Goal: Information Seeking & Learning: Learn about a topic

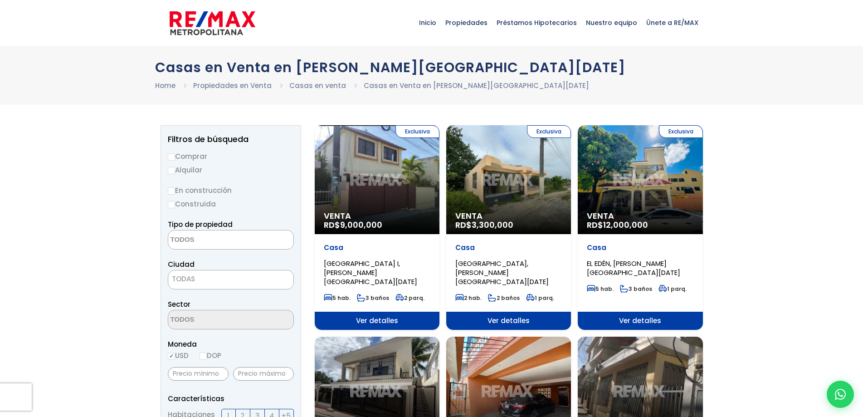
select select
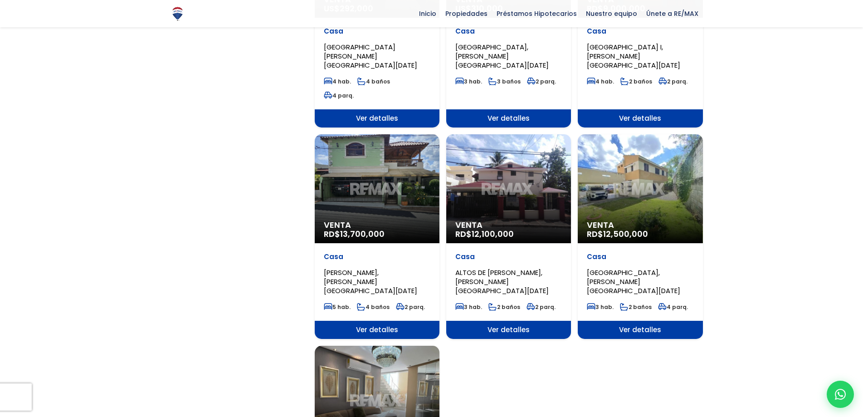
scroll to position [862, 0]
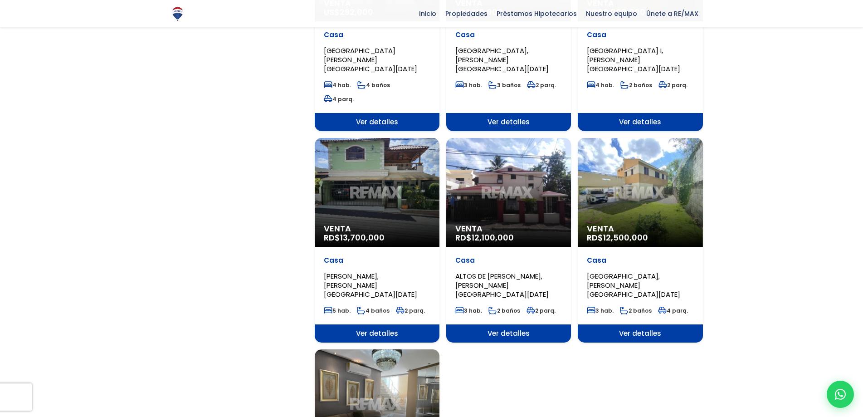
click at [382, 271] on span "JACOBO MAJLUTA, SANTO DOMINGO NORTE" at bounding box center [370, 285] width 93 height 28
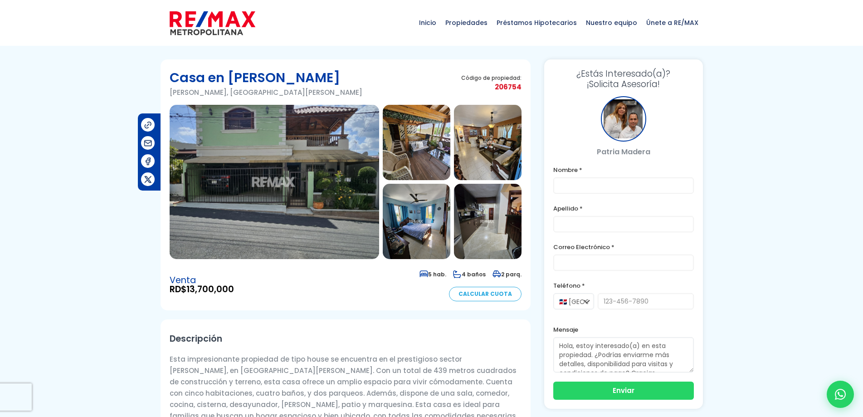
click at [345, 153] on img at bounding box center [274, 182] width 209 height 154
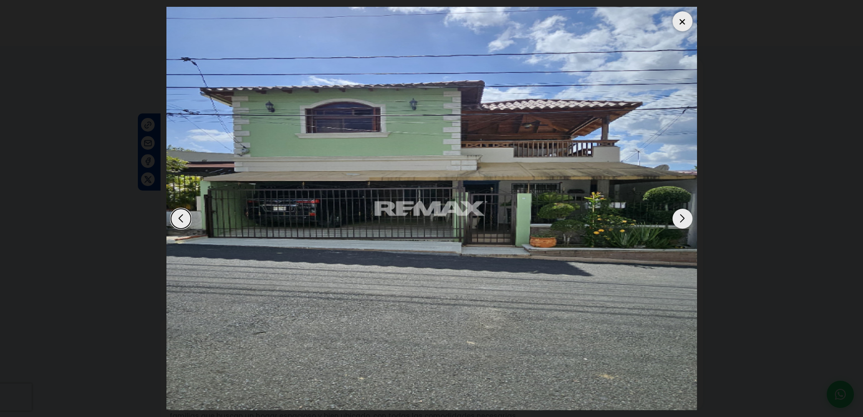
click at [689, 218] on div "Next slide" at bounding box center [682, 219] width 20 height 20
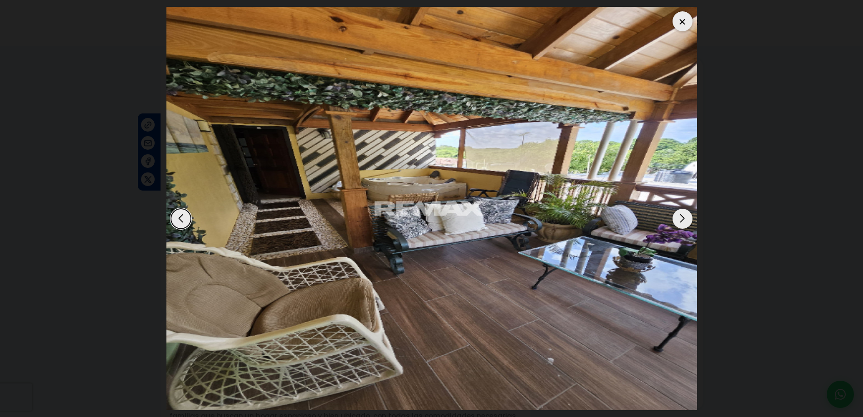
click at [689, 218] on div "Next slide" at bounding box center [682, 219] width 20 height 20
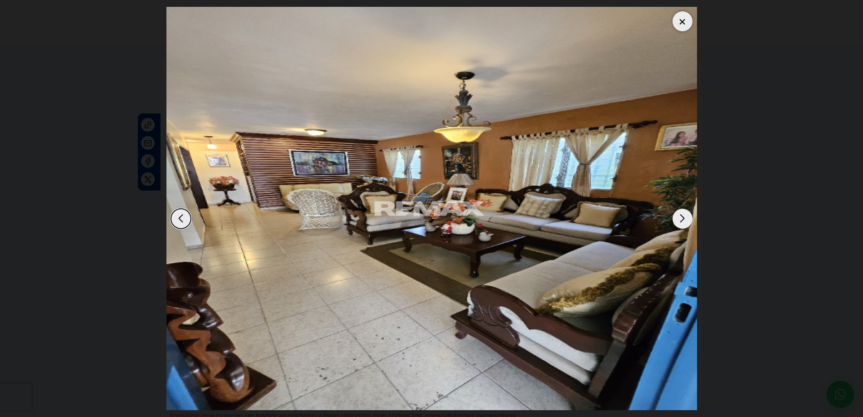
click at [689, 218] on div "Next slide" at bounding box center [682, 219] width 20 height 20
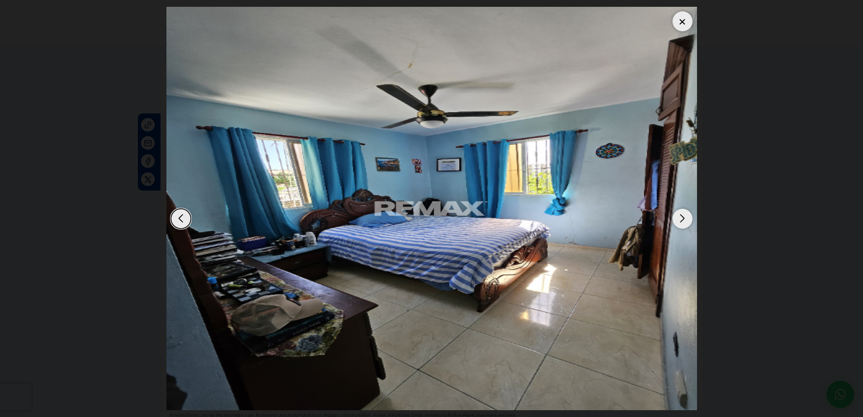
click at [689, 218] on div "Next slide" at bounding box center [682, 219] width 20 height 20
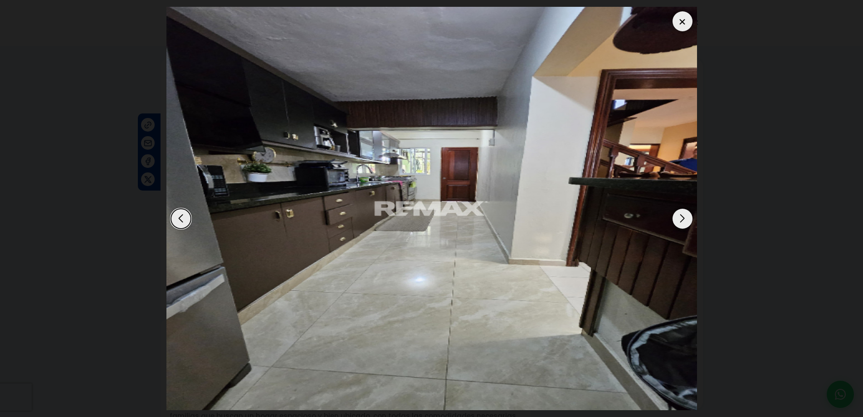
click at [184, 220] on div "Previous slide" at bounding box center [181, 219] width 20 height 20
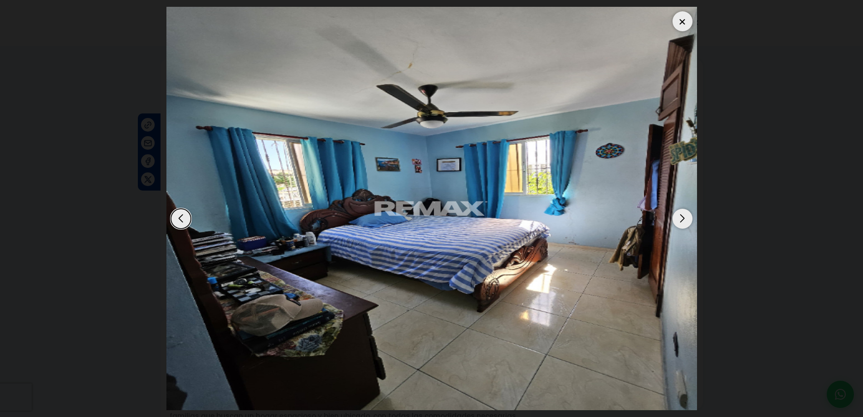
click at [682, 218] on div "Next slide" at bounding box center [682, 219] width 20 height 20
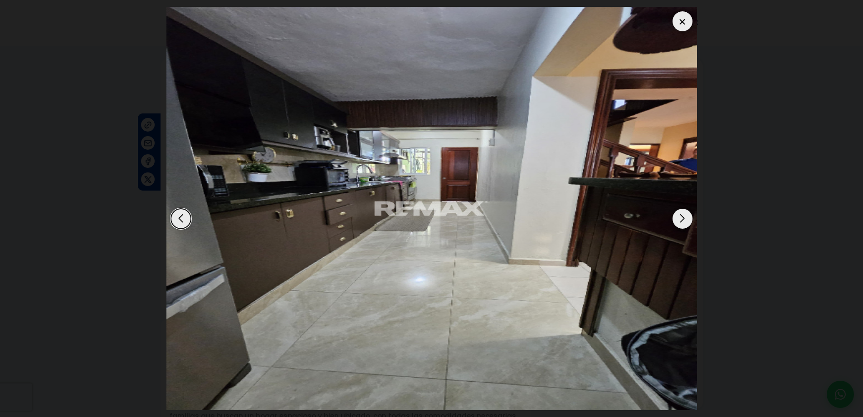
click at [682, 218] on div "Next slide" at bounding box center [682, 219] width 20 height 20
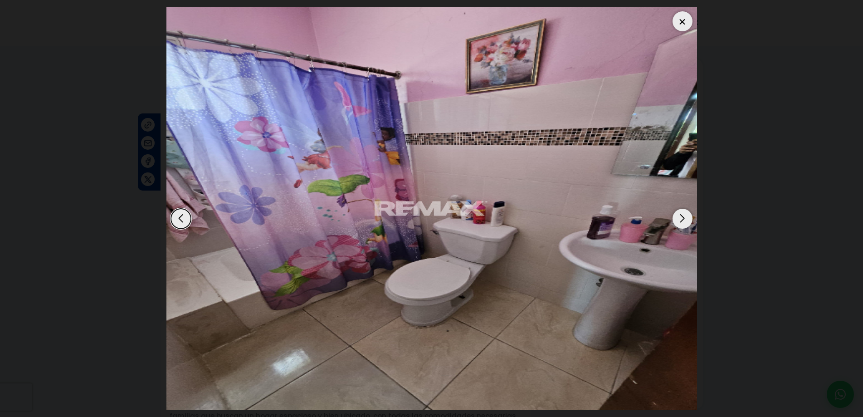
click at [682, 218] on div "Next slide" at bounding box center [682, 219] width 20 height 20
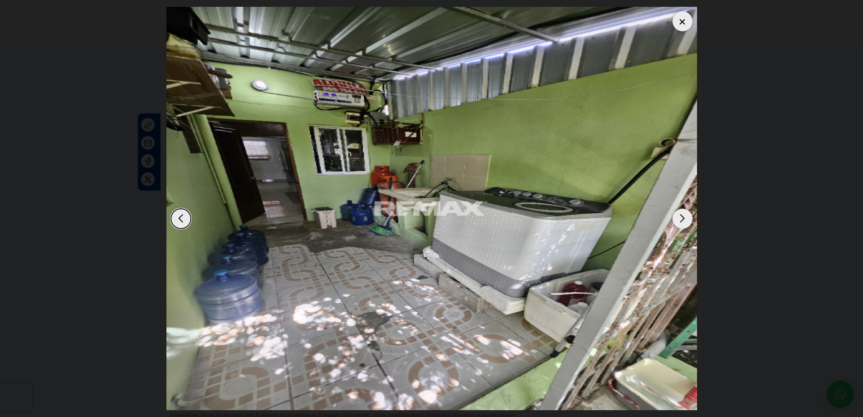
click at [682, 218] on div "Next slide" at bounding box center [682, 219] width 20 height 20
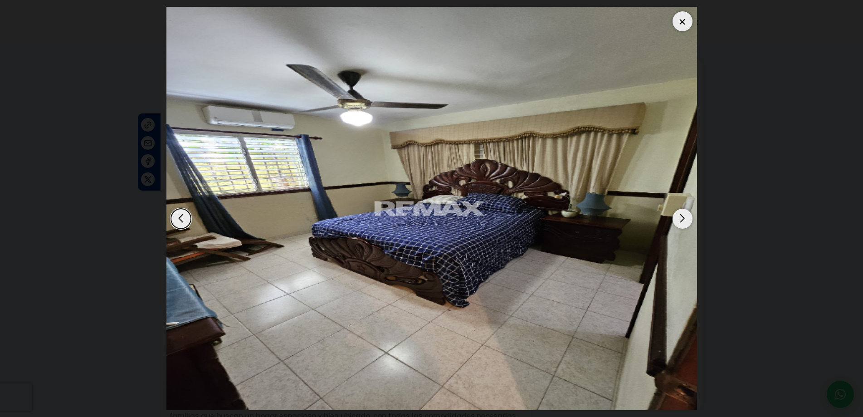
click at [682, 218] on div "Next slide" at bounding box center [682, 219] width 20 height 20
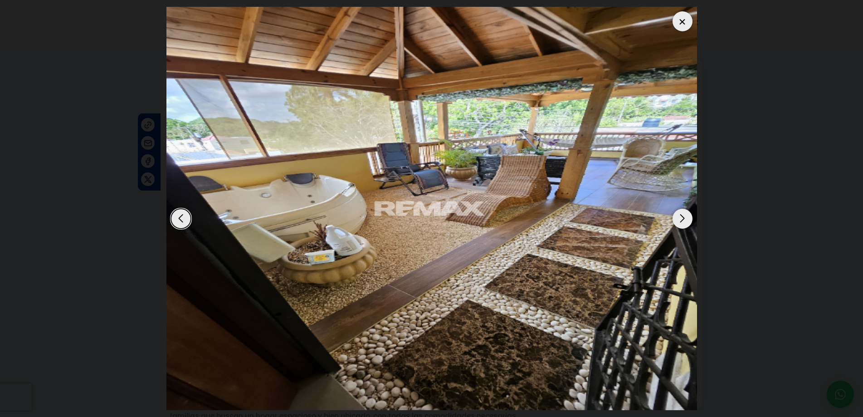
click at [683, 220] on div "Next slide" at bounding box center [682, 219] width 20 height 20
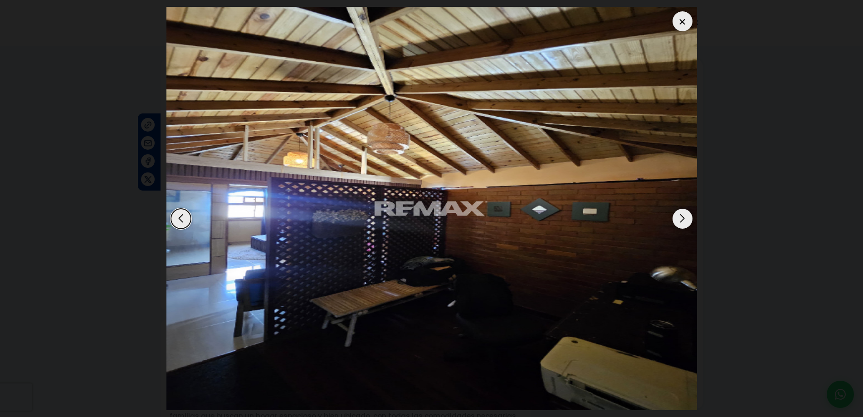
click at [683, 220] on div "Next slide" at bounding box center [682, 219] width 20 height 20
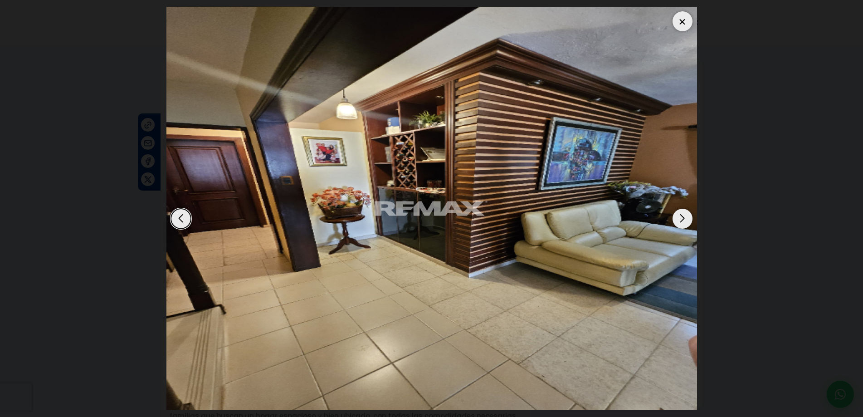
click at [683, 220] on div "Next slide" at bounding box center [682, 219] width 20 height 20
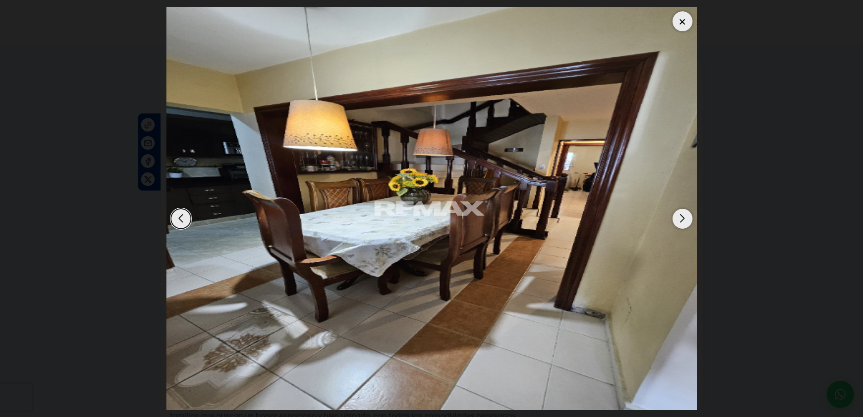
click at [683, 220] on div "Next slide" at bounding box center [682, 219] width 20 height 20
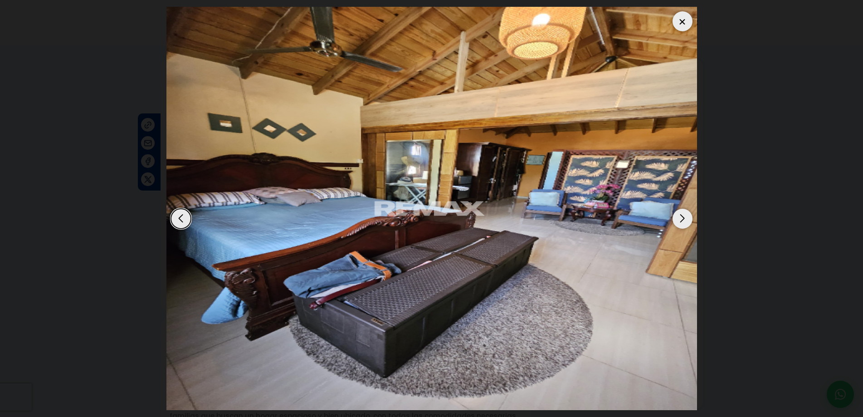
click at [683, 220] on div "Next slide" at bounding box center [682, 219] width 20 height 20
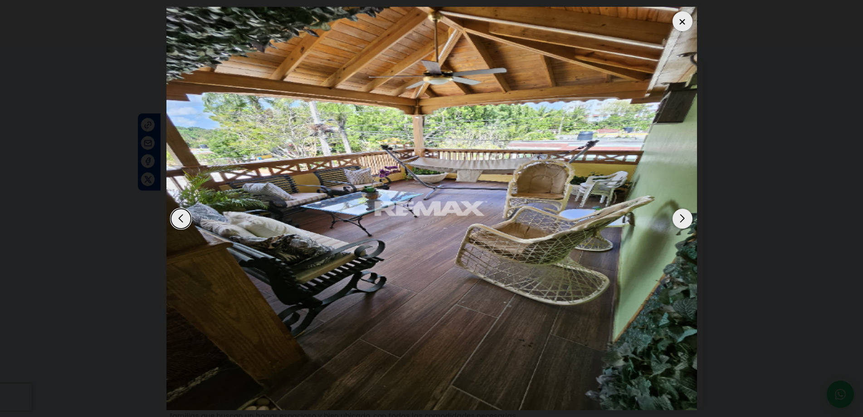
click at [683, 220] on div "Next slide" at bounding box center [682, 219] width 20 height 20
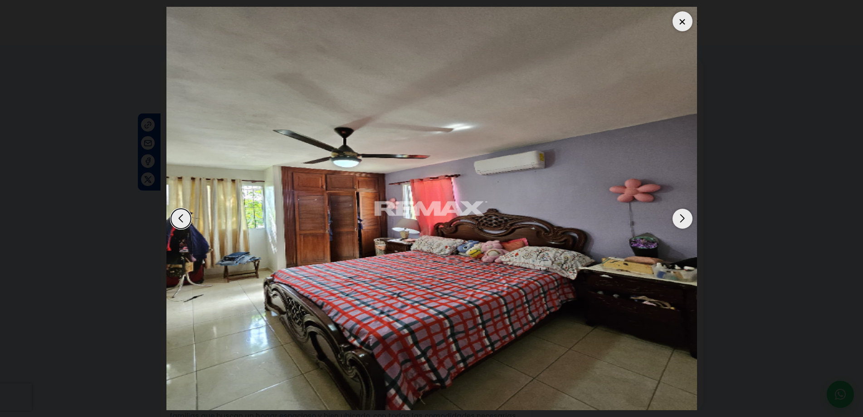
click at [683, 220] on div "Next slide" at bounding box center [682, 219] width 20 height 20
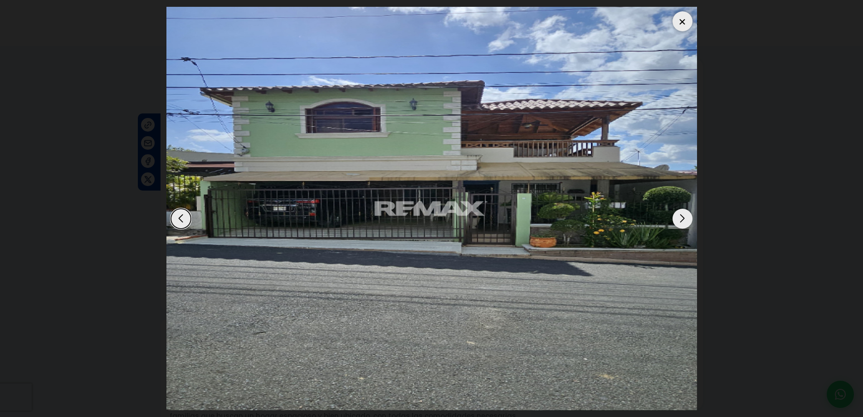
click at [683, 220] on div "Next slide" at bounding box center [682, 219] width 20 height 20
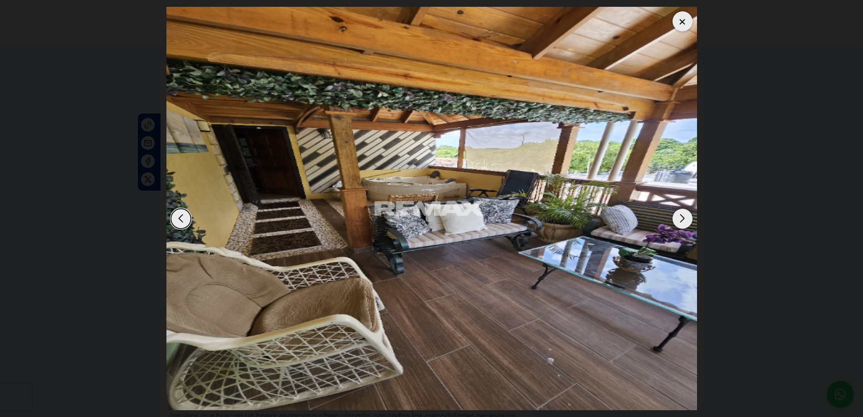
click at [683, 220] on div "Next slide" at bounding box center [682, 219] width 20 height 20
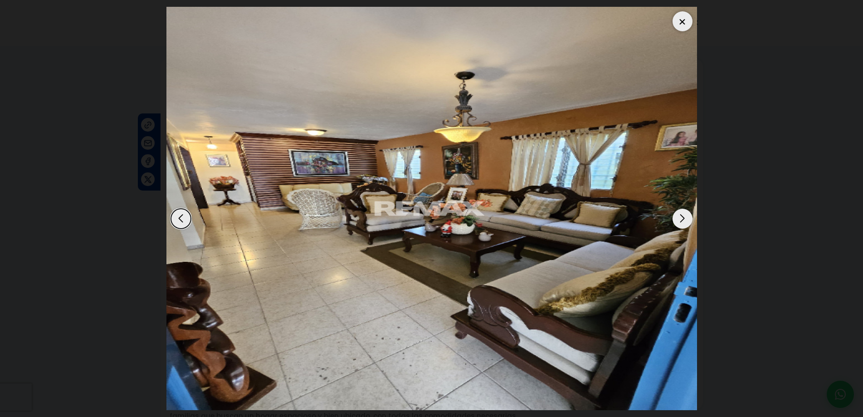
click at [683, 220] on div "Next slide" at bounding box center [682, 219] width 20 height 20
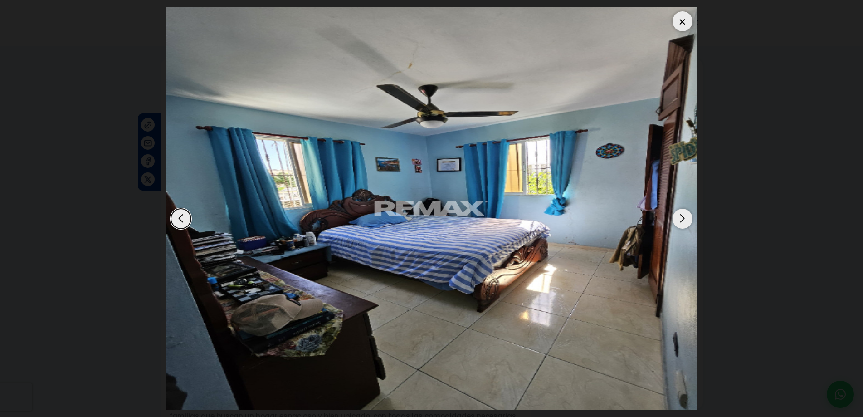
click at [683, 220] on div "Next slide" at bounding box center [682, 219] width 20 height 20
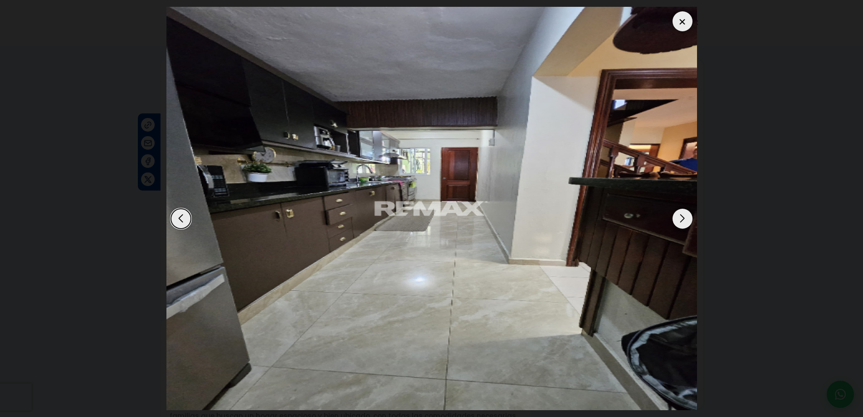
click at [683, 220] on div "Next slide" at bounding box center [682, 219] width 20 height 20
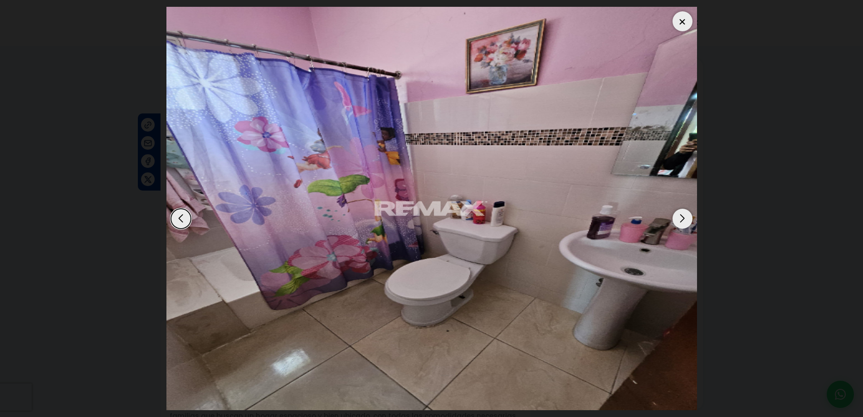
click at [683, 220] on div "Next slide" at bounding box center [682, 219] width 20 height 20
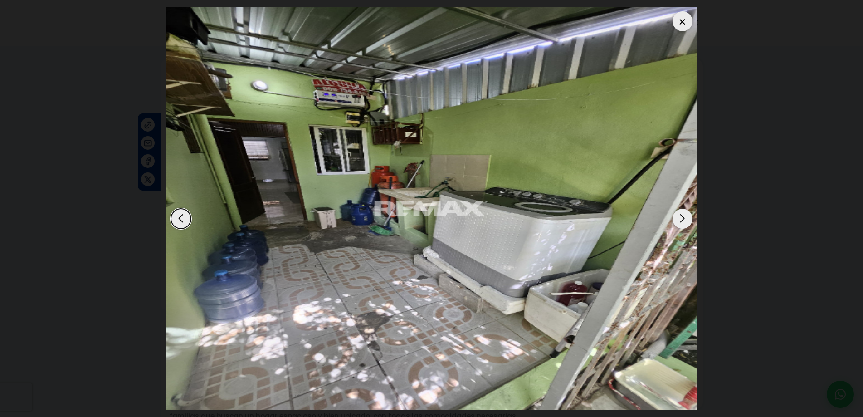
click at [688, 218] on div "Next slide" at bounding box center [682, 219] width 20 height 20
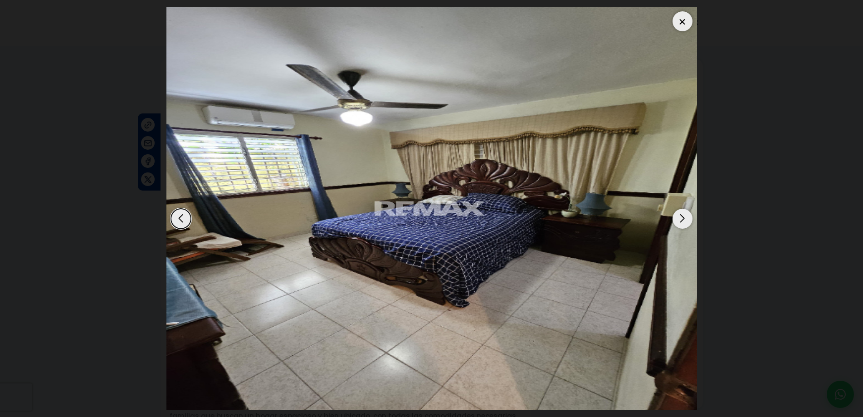
click at [688, 218] on div "Next slide" at bounding box center [682, 219] width 20 height 20
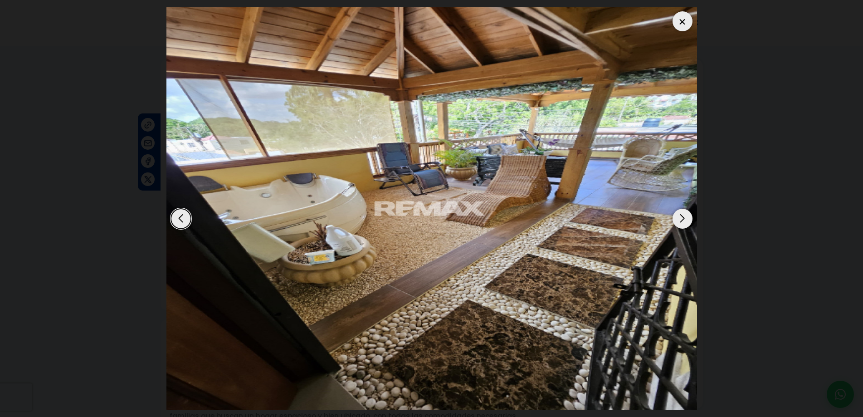
click at [681, 219] on div "Next slide" at bounding box center [682, 219] width 20 height 20
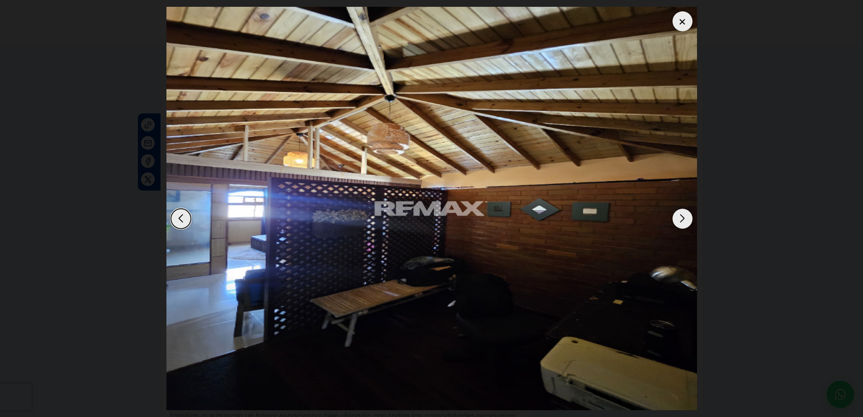
click at [681, 219] on div "Next slide" at bounding box center [682, 219] width 20 height 20
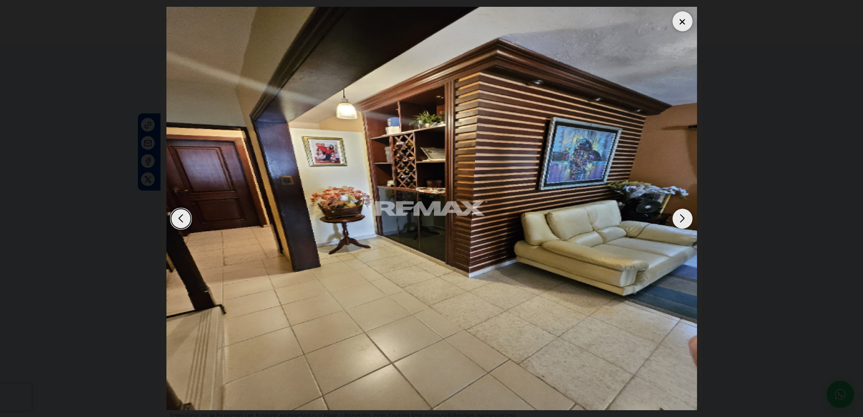
click at [681, 219] on div "Next slide" at bounding box center [682, 219] width 20 height 20
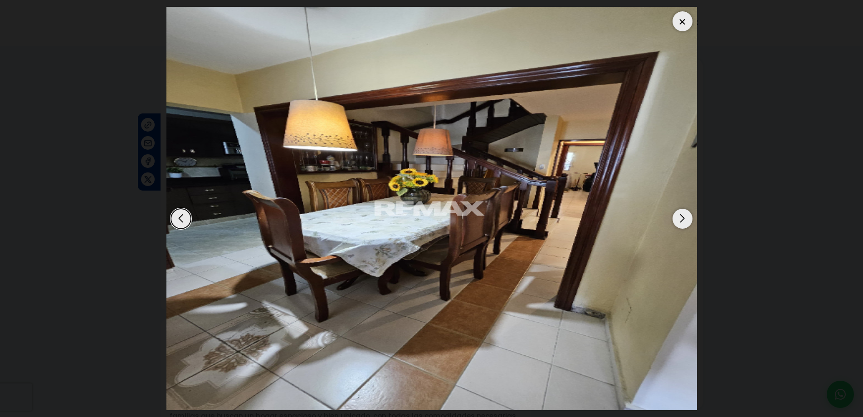
click at [681, 219] on div "Next slide" at bounding box center [682, 219] width 20 height 20
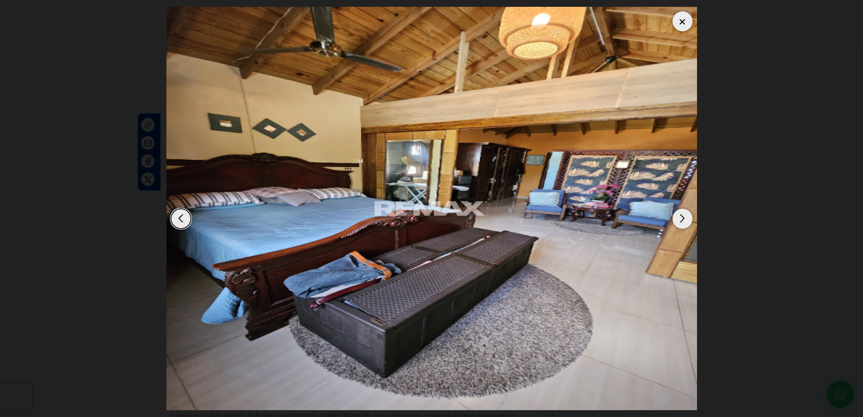
click at [681, 219] on div "Next slide" at bounding box center [682, 219] width 20 height 20
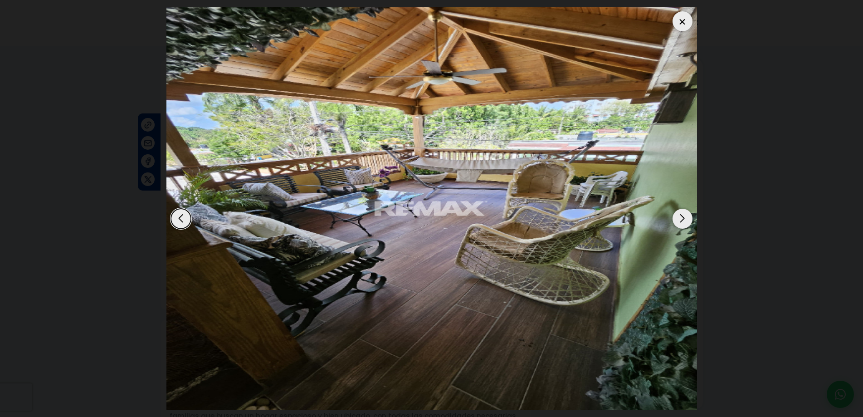
click at [681, 219] on div "Next slide" at bounding box center [682, 219] width 20 height 20
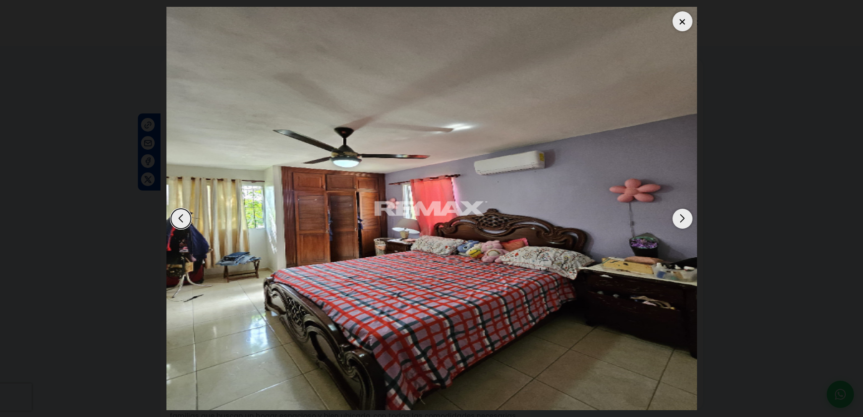
click at [681, 219] on div "Next slide" at bounding box center [682, 219] width 20 height 20
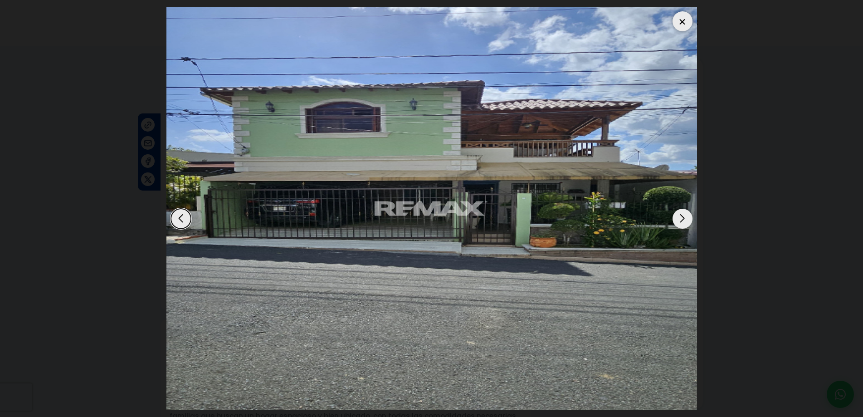
click at [681, 19] on div at bounding box center [682, 21] width 20 height 20
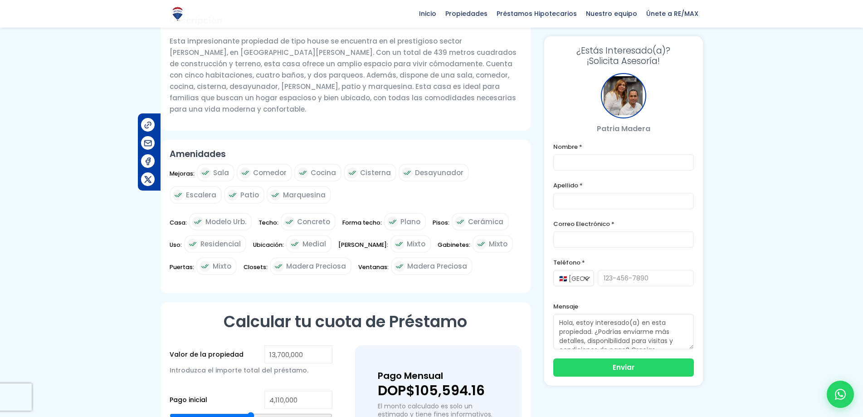
scroll to position [499, 0]
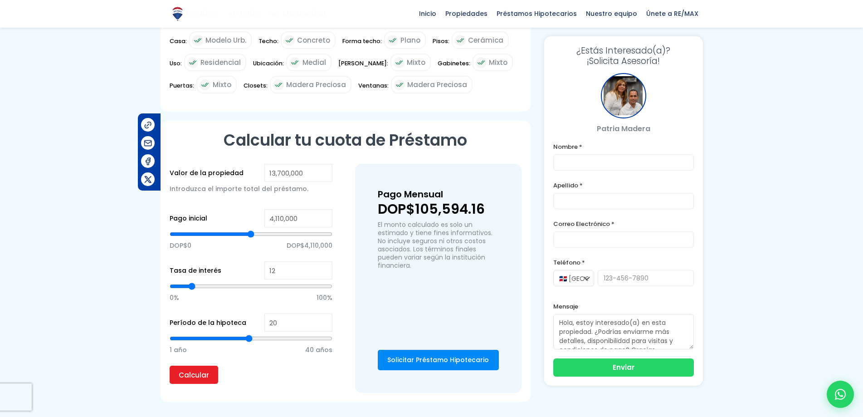
type input "6,764,262"
type input "6764262"
type input "6,804,169"
type input "6804169"
type input "6,844,076"
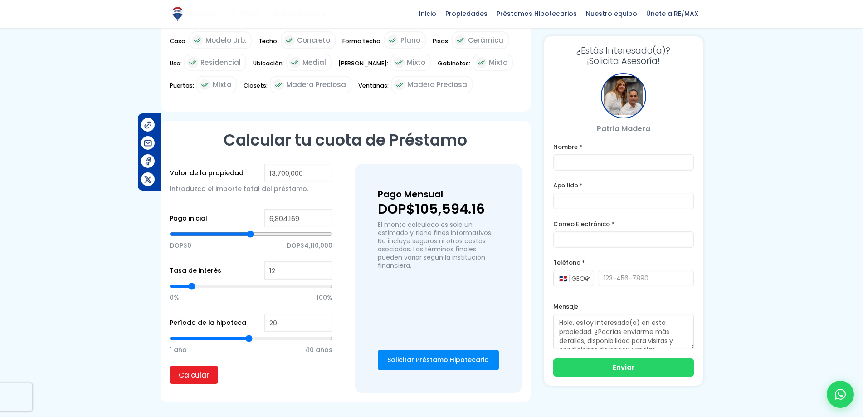
type input "6844076"
type input "6,883,983"
type input "6883983"
type input "6,923,891"
type input "6923891"
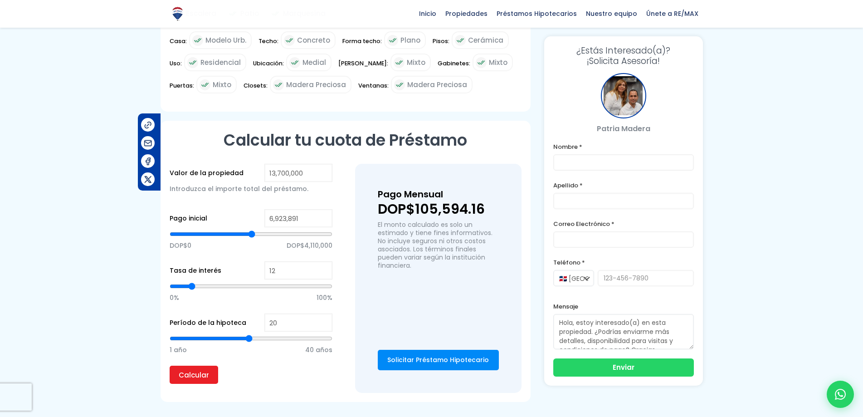
type input "6,963,798"
type input "6963798"
type input "7,003,705"
type input "7003705"
type input "7,083,519"
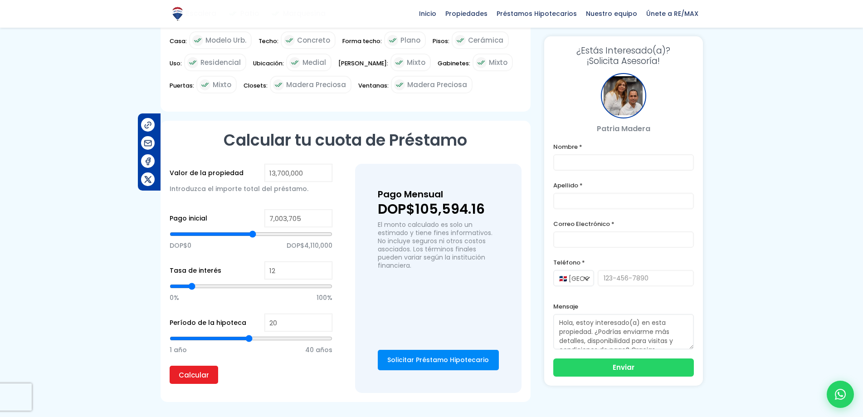
type input "7083519"
type input "7,123,426"
type input "7123426"
type input "7,163,333"
type input "7163333"
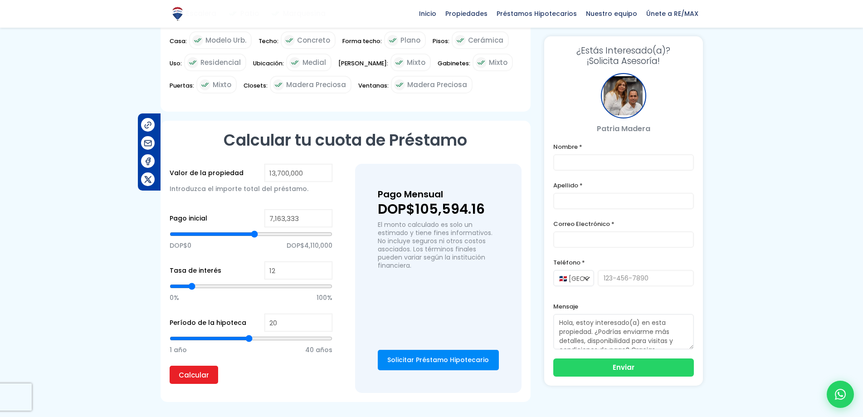
type input "7,203,241"
type input "7203241"
type input "7,243,148"
type input "7243148"
type input "7,283,055"
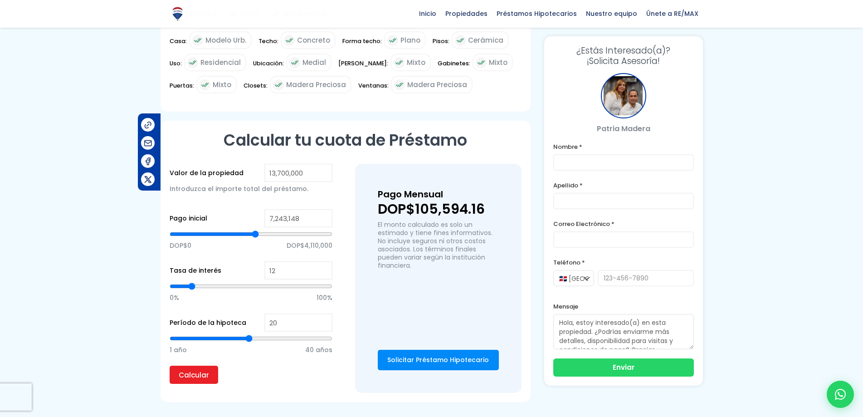
type input "7283055"
type input "7,322,962"
type input "7322962"
type input "7,362,869"
type input "7362869"
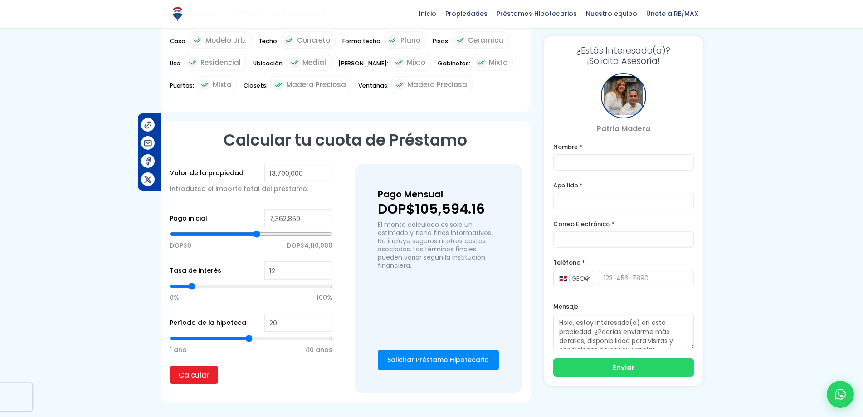
type input "7,402,776"
type input "7402776"
type input "7,442,684"
type input "7442684"
type input "7,482,591"
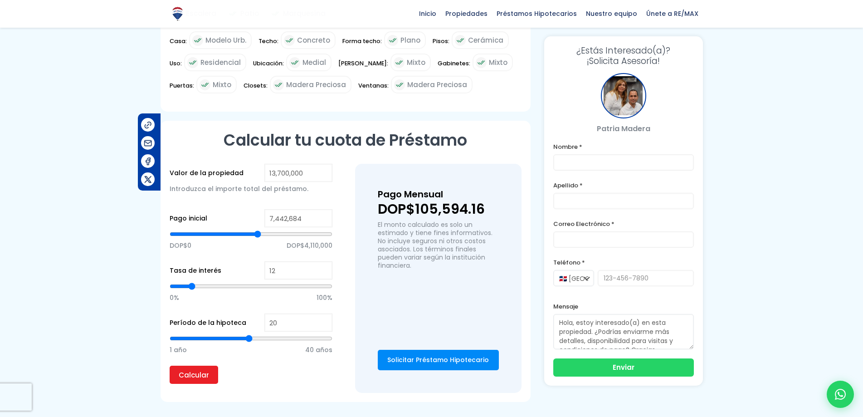
type input "7482591"
type input "7,522,498"
type input "7522498"
type input "7,562,405"
type input "7562405"
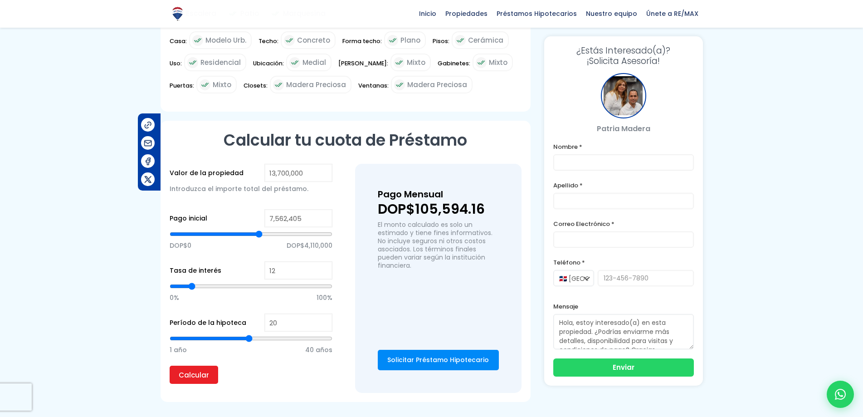
type input "7,602,312"
type input "7602312"
type input "7,642,219"
type input "7642219"
type input "7,682,126"
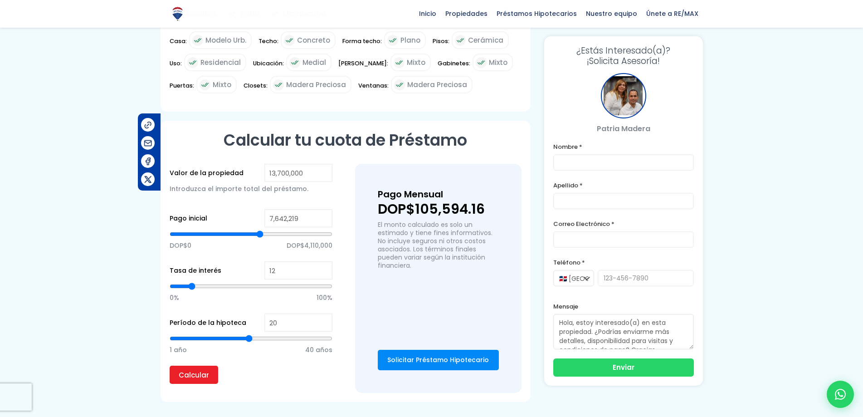
type input "7682126"
type input "7,722,034"
type input "7722034"
type input "7,761,941"
type input "7761941"
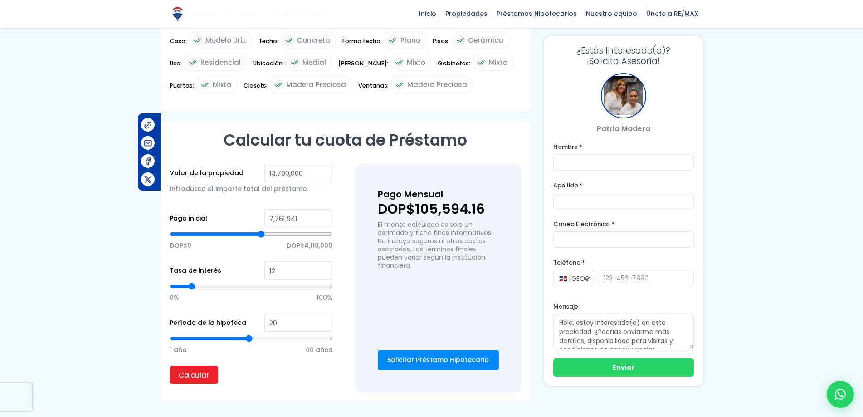
type input "7,801,848"
type input "7801848"
type input "7,841,755"
type input "7841755"
type input "7,881,662"
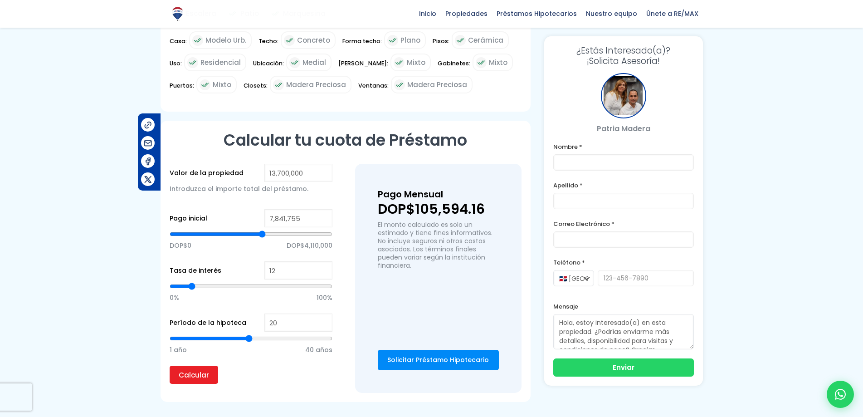
type input "7881662"
type input "7,921,569"
type input "7921569"
type input "7,961,476"
type input "7961476"
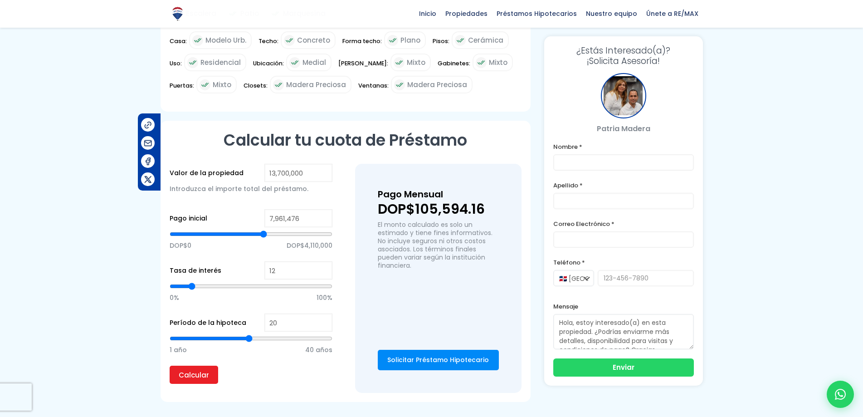
type input "8,001,384"
type input "8001384"
type input "8,041,291"
type input "8041291"
type input "8,081,198"
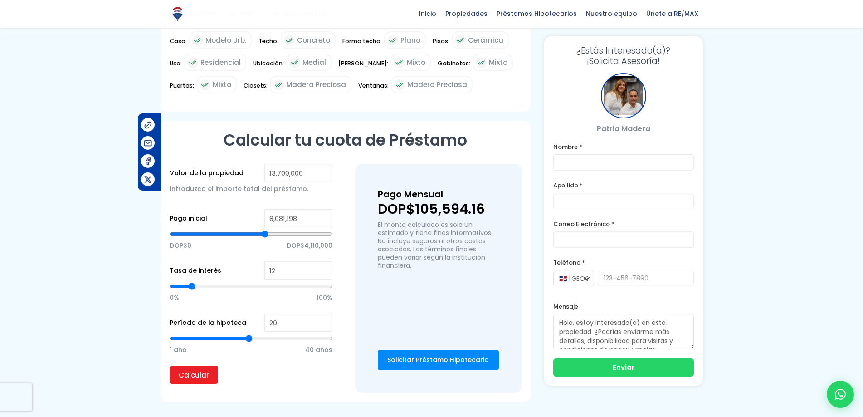
drag, startPoint x: 249, startPoint y: 224, endPoint x: 268, endPoint y: 224, distance: 18.1
type input "8161012"
click at [266, 229] on input "range" at bounding box center [251, 233] width 163 height 9
click at [185, 365] on input "Calcular" at bounding box center [194, 374] width 49 height 18
type input "8,200,919"
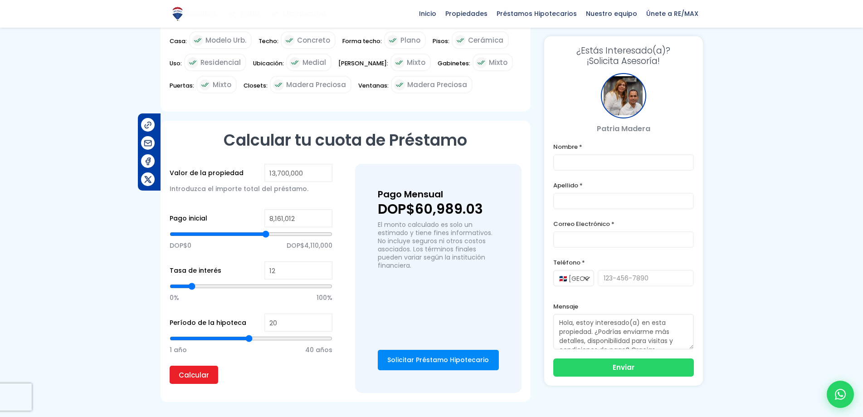
type input "8200919"
type input "8,240,827"
type input "8240827"
type input "8,280,734"
type input "8280734"
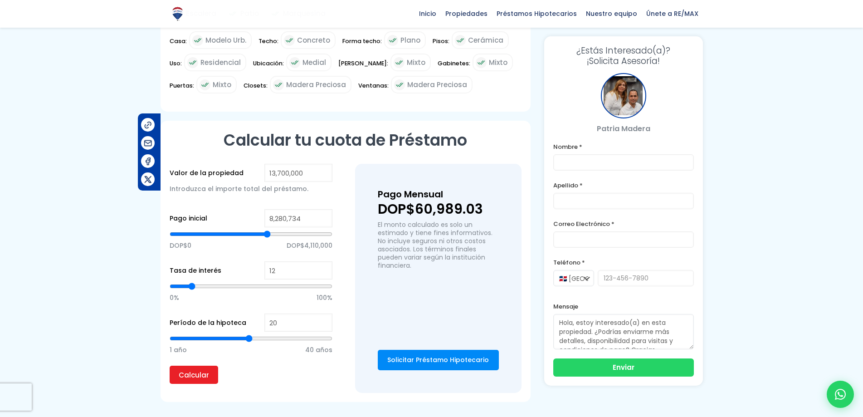
type input "8,320,641"
type input "8320641"
type input "8,360,548"
type input "8360548"
type input "8,400,455"
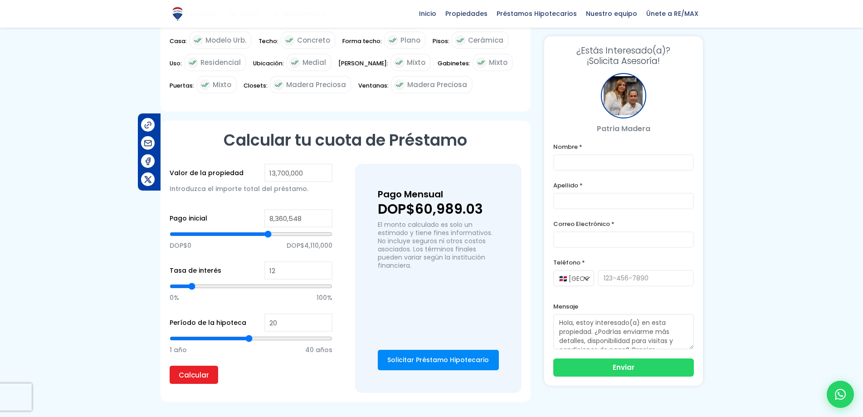
type input "8400455"
type input "8,440,362"
type input "8440362"
type input "8,480,269"
type input "8480269"
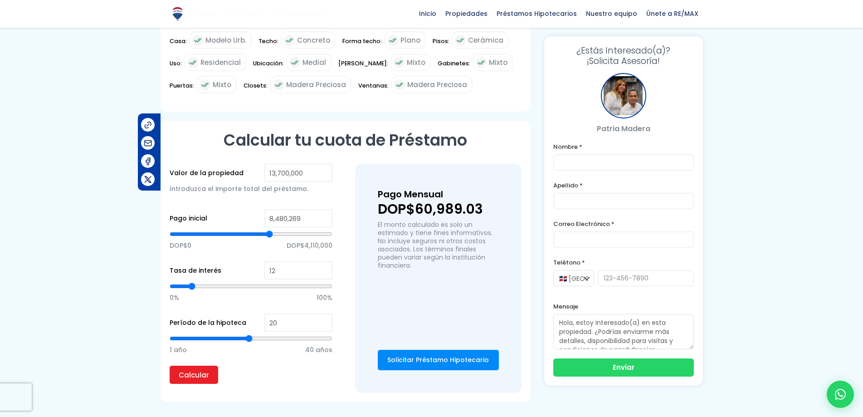
type input "8,520,177"
type input "8520177"
type input "8,560,084"
type input "8560084"
type input "8,599,991"
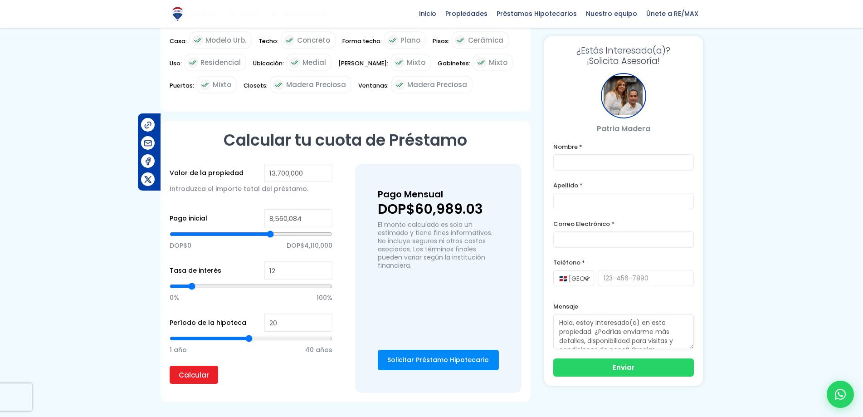
type input "8599991"
type input "8,639,898"
type input "8639898"
type input "8,679,805"
type input "8679805"
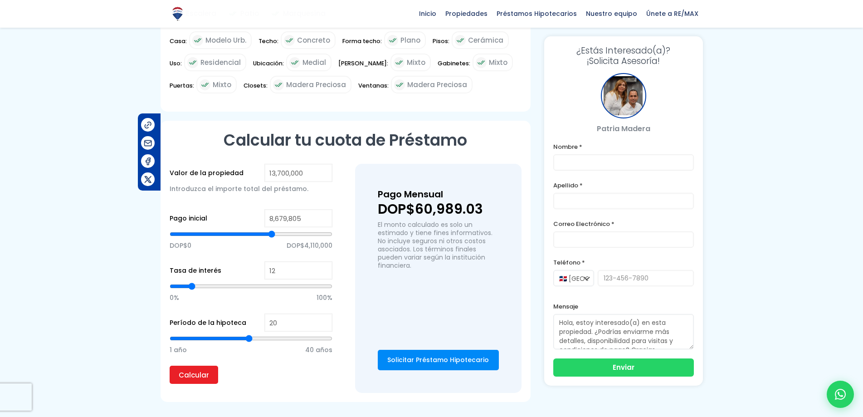
type input "8,719,712"
type input "8719712"
type input "8,759,619"
type input "8759619"
type input "8,799,527"
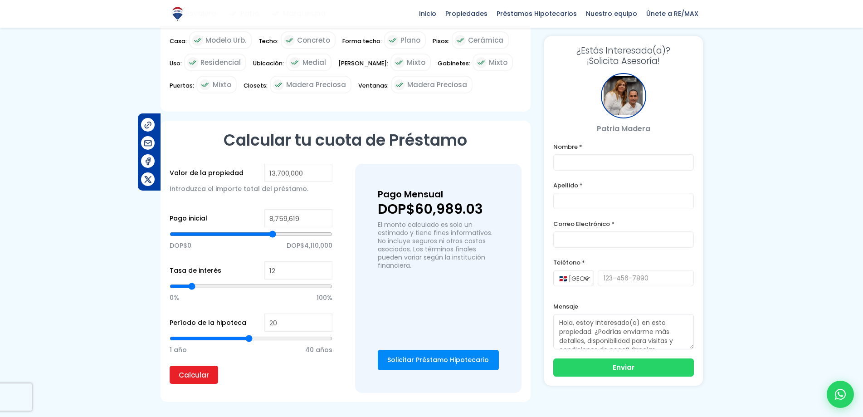
type input "8799527"
type input "8,839,434"
type input "8839434"
type input "8,879,341"
type input "8879341"
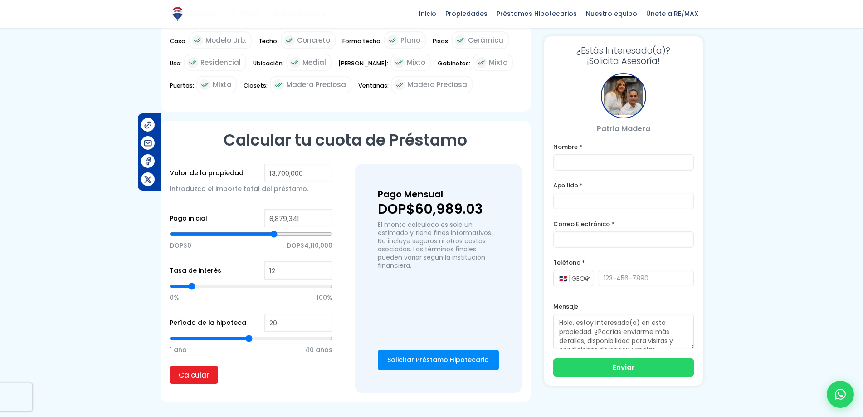
type input "8,919,248"
type input "8919248"
type input "8,959,155"
type input "8959155"
type input "8,999,062"
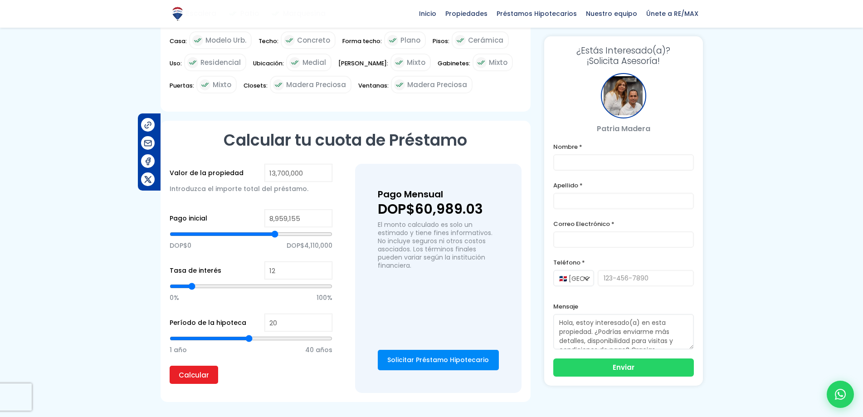
type input "8999062"
type input "9,038,970"
type input "9038970"
type input "9,078,877"
type input "9078877"
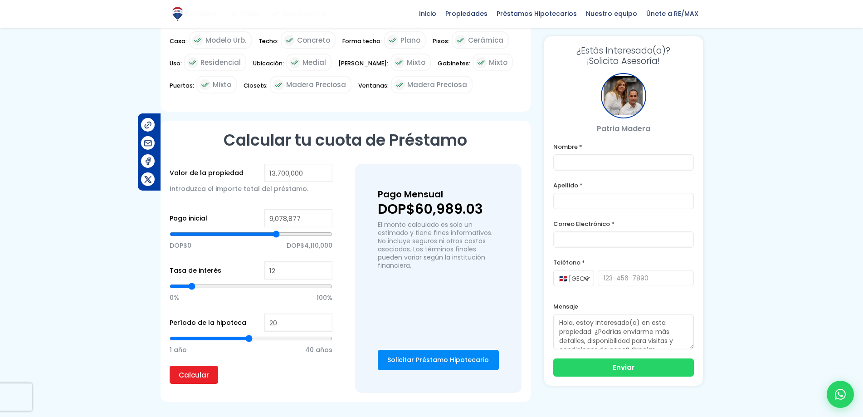
type input "9,118,784"
type input "9118784"
type input "9,158,691"
type input "9158691"
type input "9,198,598"
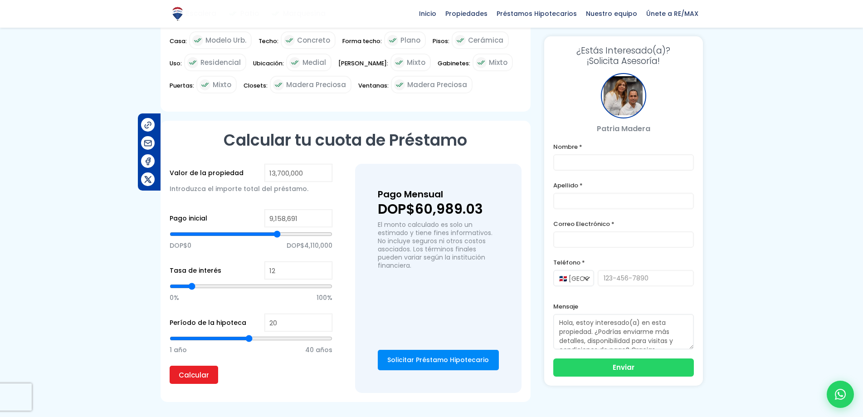
type input "9198598"
type input "9,238,505"
type input "9238505"
type input "9,278,412"
type input "9278412"
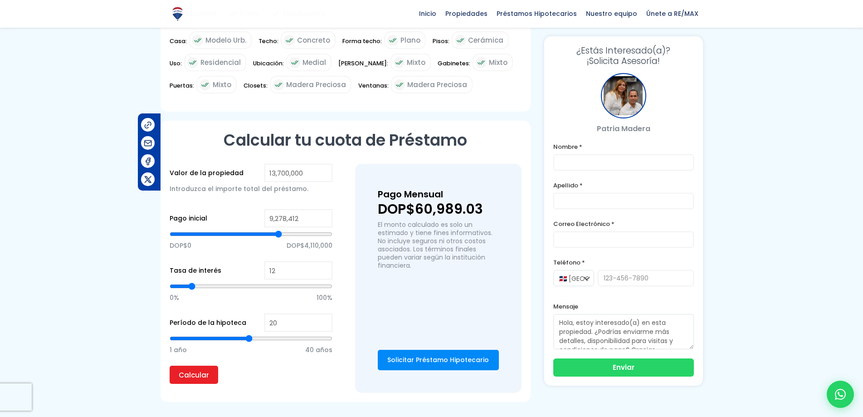
type input "9,318,320"
type input "9318320"
type input "9,358,227"
type input "9358227"
type input "9,398,134"
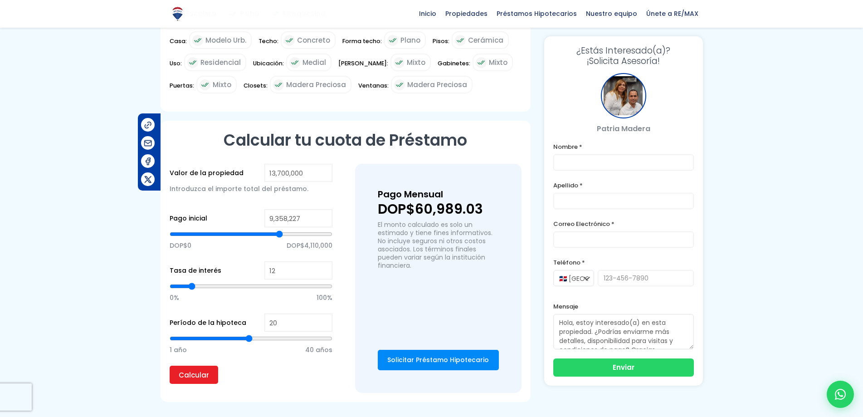
type input "9398134"
type input "9,438,041"
type input "9438041"
type input "9,517,855"
type input "9517855"
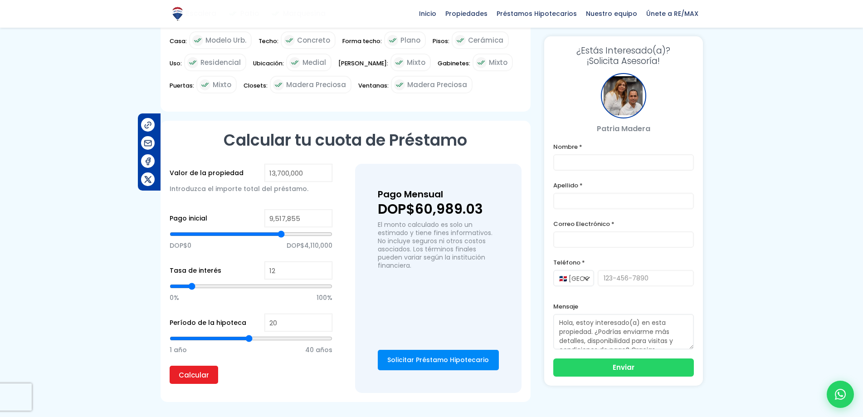
type input "9,557,763"
type input "9557763"
type input "9,597,670"
type input "9597670"
type input "9,637,577"
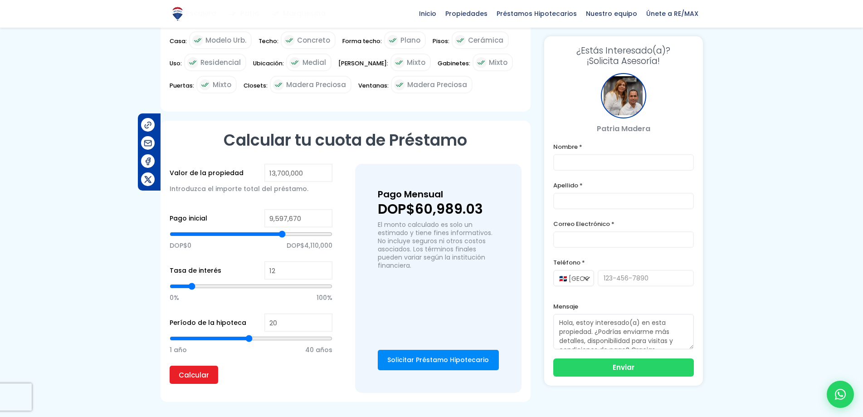
type input "9637577"
type input "9,677,484"
type input "9677484"
type input "9,717,391"
type input "9717391"
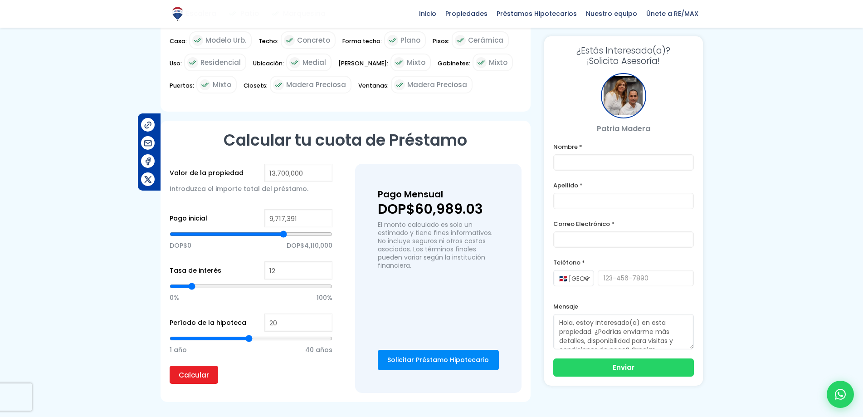
type input "9,757,298"
type input "9757298"
type input "9,797,205"
type input "9797205"
type input "9,837,113"
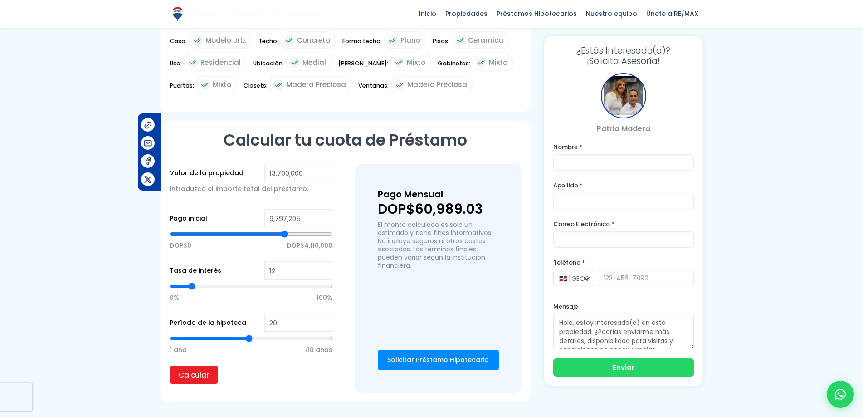
type input "9837113"
type input "9,877,020"
type input "9877020"
type input "9,916,927"
type input "9916927"
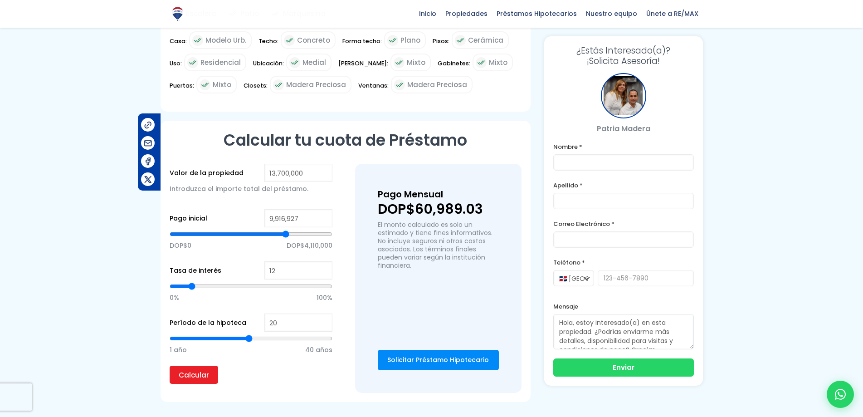
type input "9,956,834"
type input "9956834"
type input "9,996,741"
type input "9996741"
type input "10,036,648"
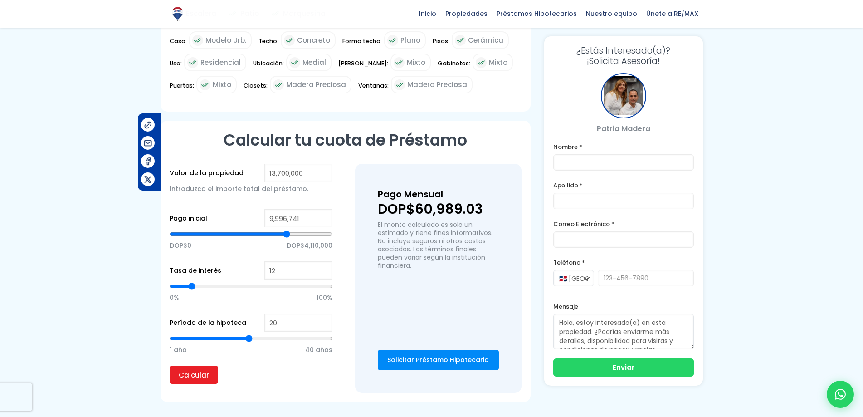
type input "10036648"
type input "10,076,555"
type input "10076555"
type input "10,116,463"
type input "10116463"
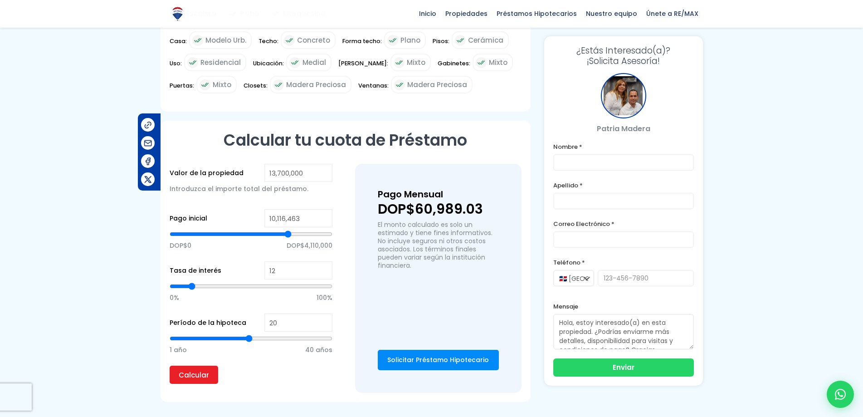
type input "10,156,370"
type input "10156370"
type input "10,196,277"
type input "10196277"
type input "10,236,184"
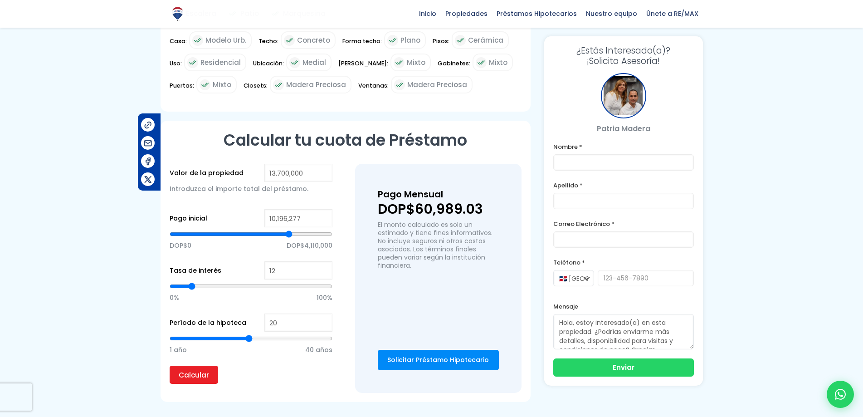
type input "10236184"
type input "10,276,091"
type input "10276091"
type input "10,315,998"
type input "10315998"
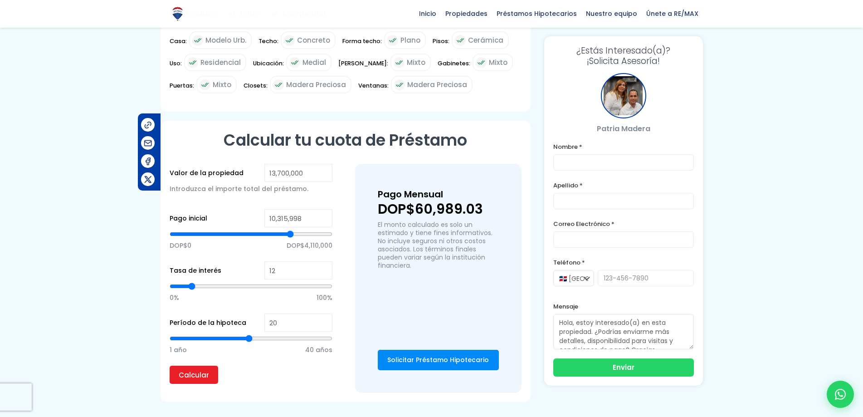
type input "10,355,906"
type input "10355906"
type input "10,395,813"
type input "10395813"
type input "10,435,720"
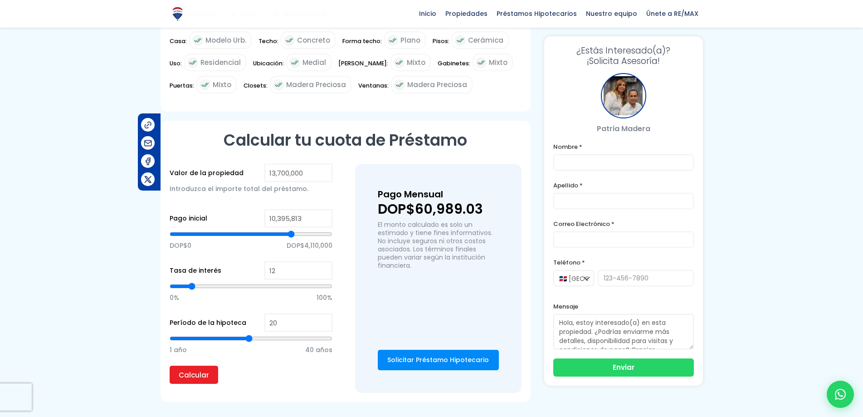
type input "10435720"
type input "10,475,627"
type input "10475627"
type input "10,515,534"
drag, startPoint x: 265, startPoint y: 222, endPoint x: 292, endPoint y: 231, distance: 27.8
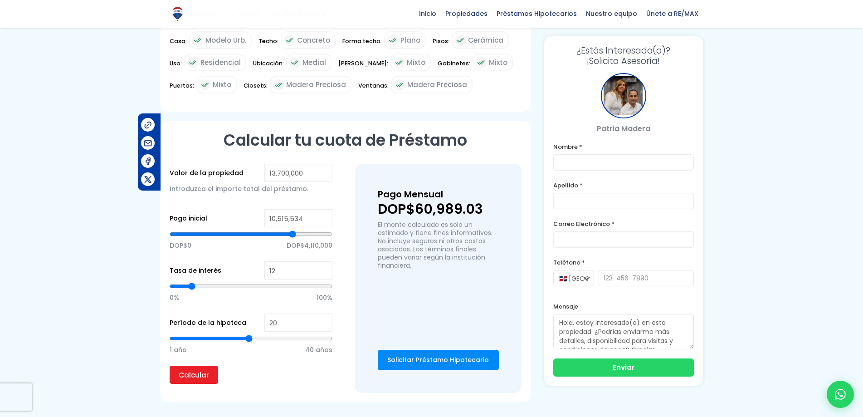
type input "10515534"
click at [292, 229] on input "range" at bounding box center [251, 233] width 163 height 9
click at [195, 368] on input "Calcular" at bounding box center [194, 374] width 49 height 18
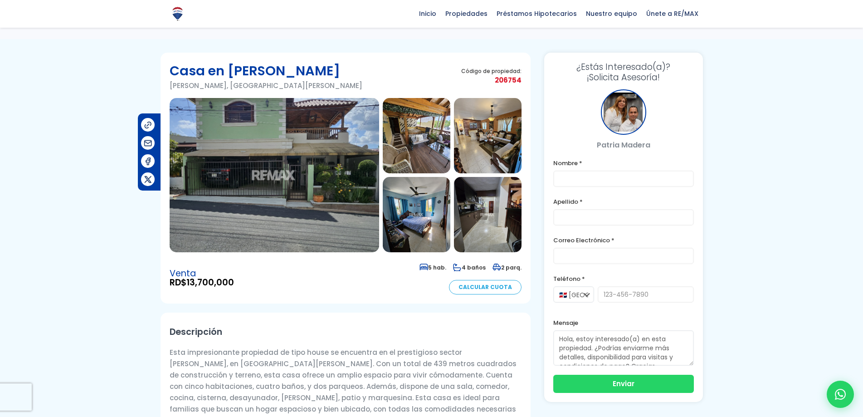
scroll to position [0, 0]
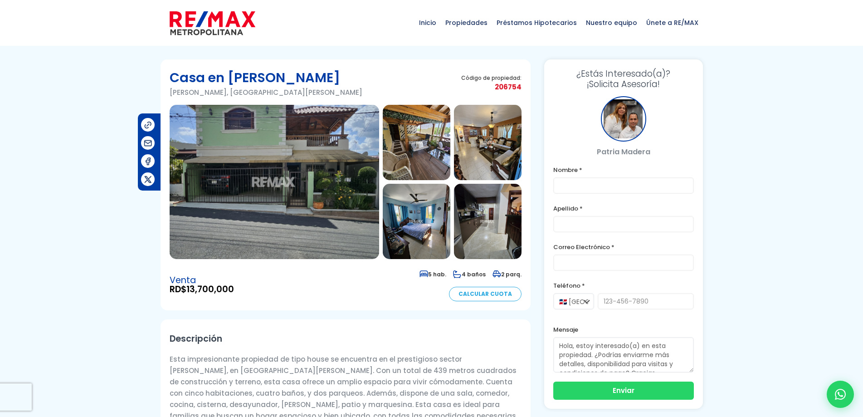
click at [489, 231] on img at bounding box center [488, 221] width 68 height 75
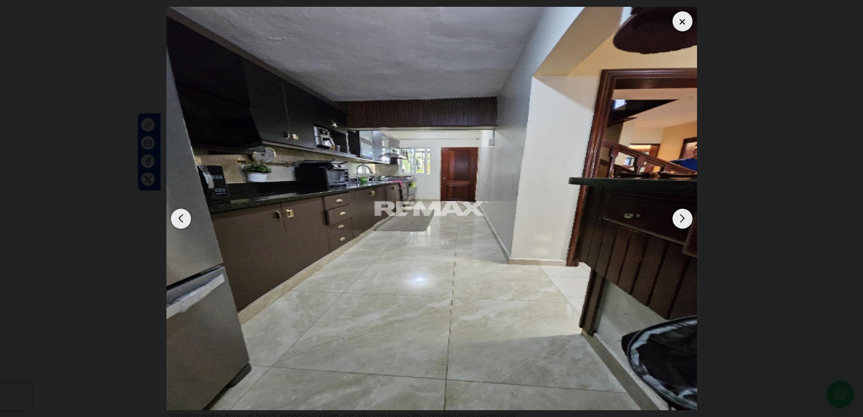
click at [688, 225] on div "Next slide" at bounding box center [682, 219] width 20 height 20
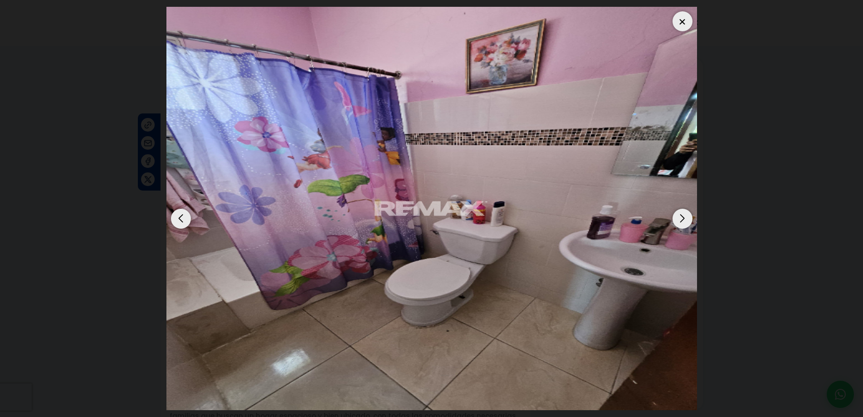
click at [688, 225] on div "Next slide" at bounding box center [682, 219] width 20 height 20
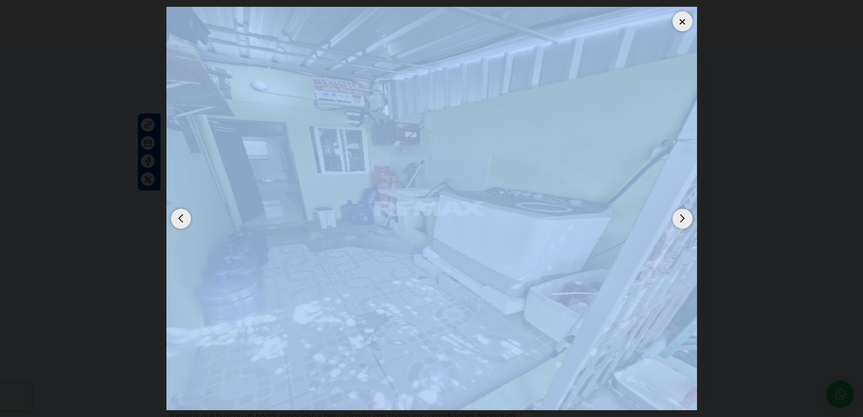
click at [688, 225] on div "Next slide" at bounding box center [682, 219] width 20 height 20
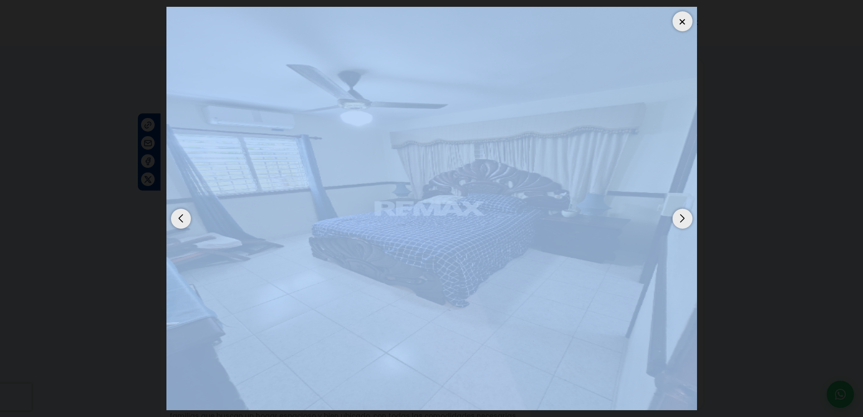
click at [688, 225] on div "Next slide" at bounding box center [682, 219] width 20 height 20
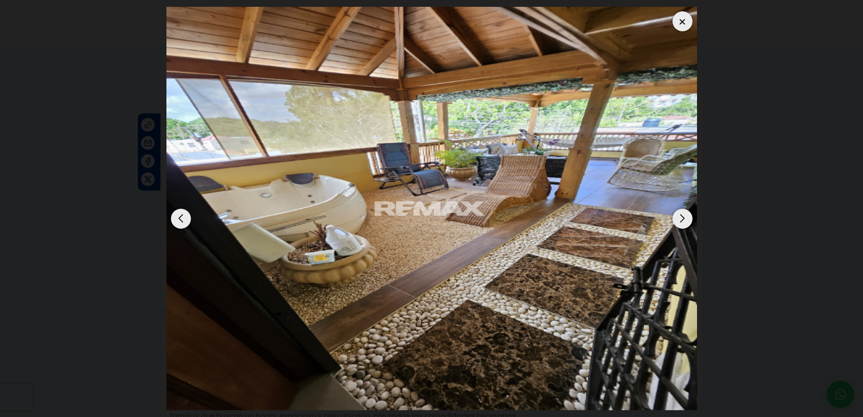
click at [687, 220] on div "Next slide" at bounding box center [682, 219] width 20 height 20
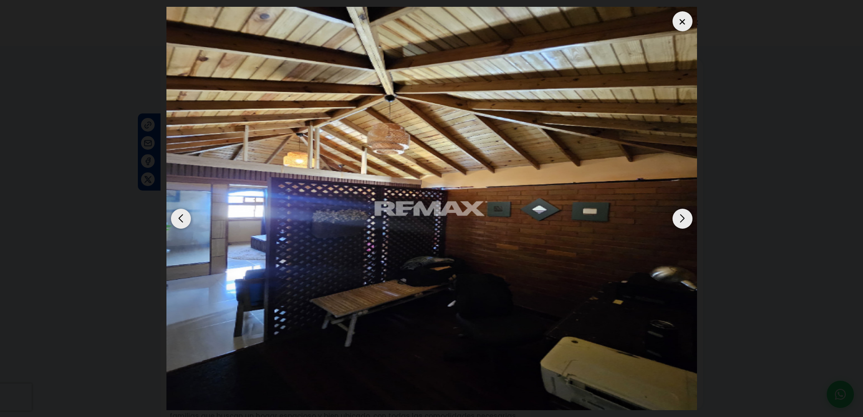
click at [687, 220] on div "Next slide" at bounding box center [682, 219] width 20 height 20
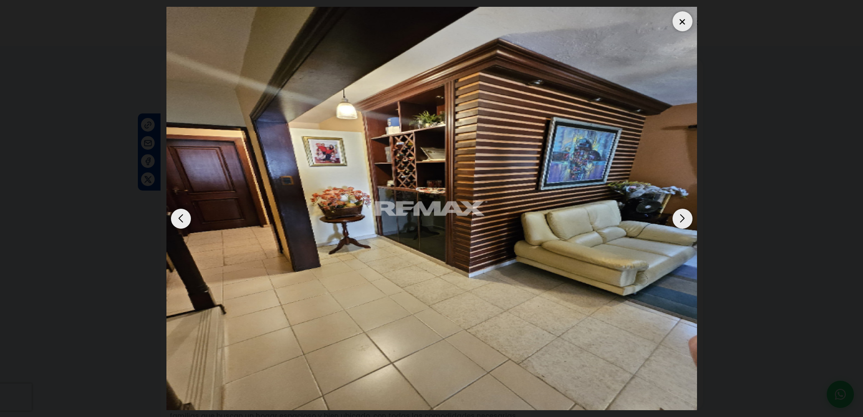
click at [687, 220] on div "Next slide" at bounding box center [682, 219] width 20 height 20
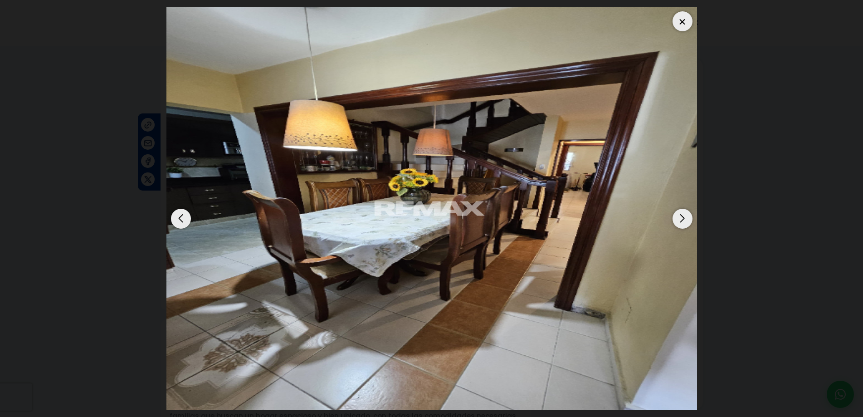
click at [687, 220] on div "Next slide" at bounding box center [682, 219] width 20 height 20
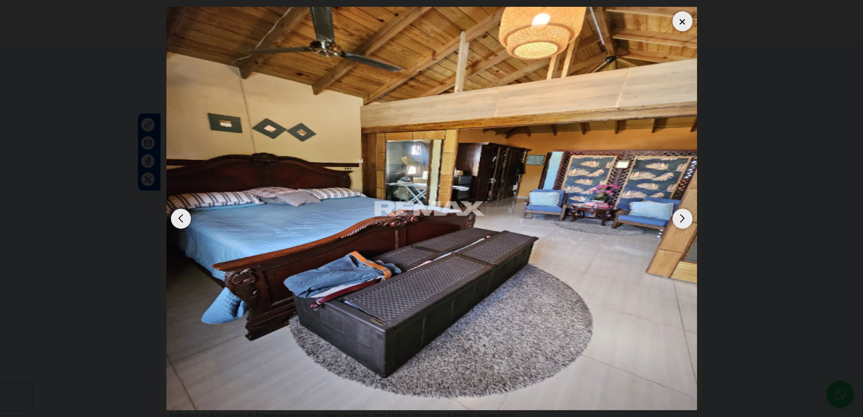
click at [687, 220] on div "Next slide" at bounding box center [682, 219] width 20 height 20
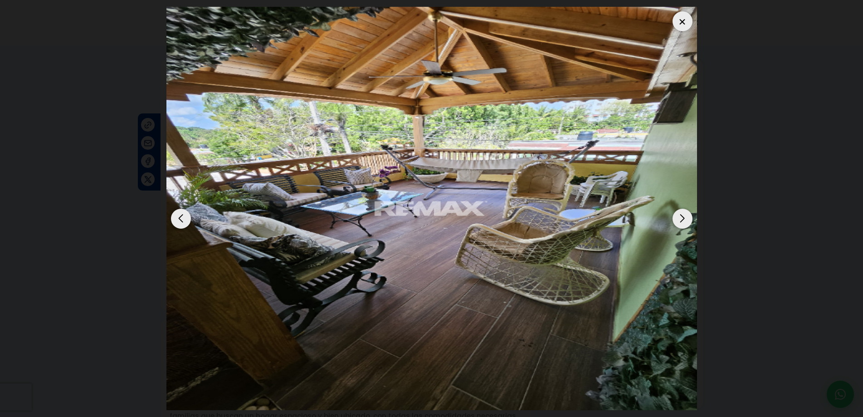
click at [687, 220] on div "Next slide" at bounding box center [682, 219] width 20 height 20
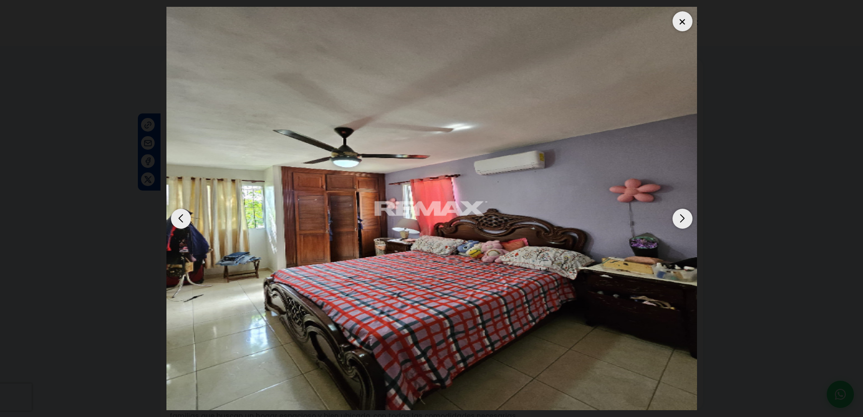
click at [687, 220] on div "Next slide" at bounding box center [682, 219] width 20 height 20
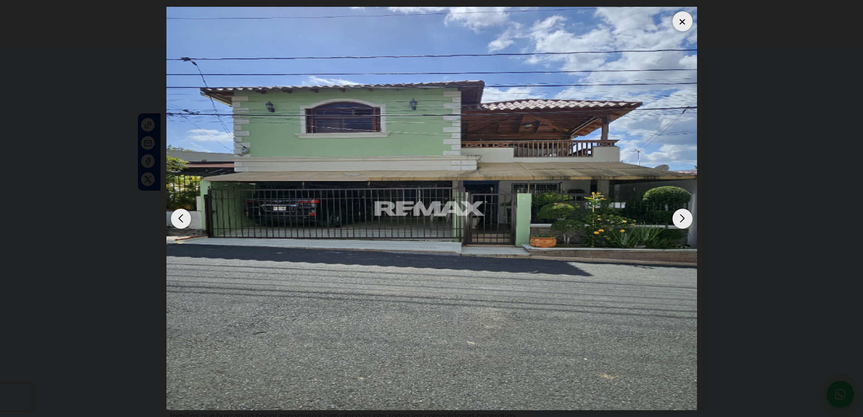
click at [687, 220] on div "Next slide" at bounding box center [682, 219] width 20 height 20
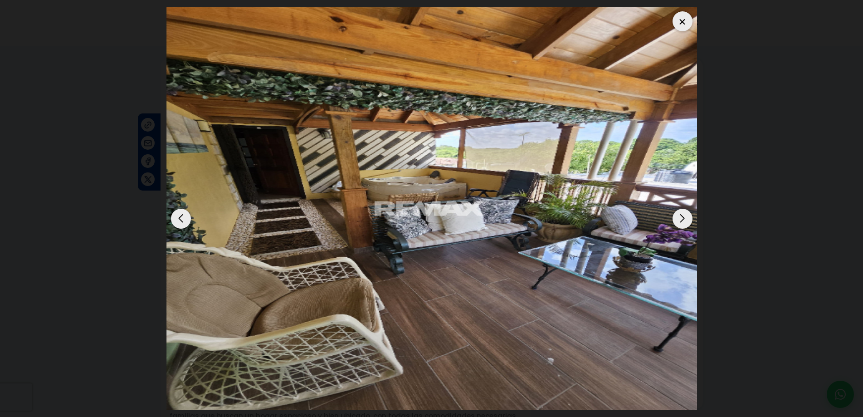
click at [687, 220] on div "Next slide" at bounding box center [682, 219] width 20 height 20
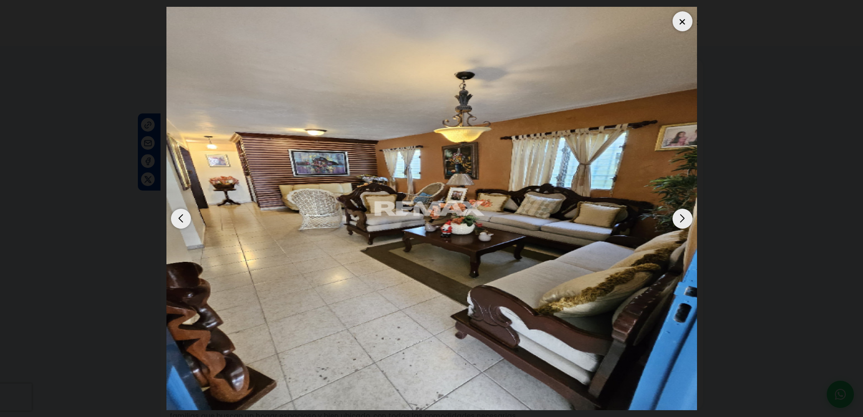
click at [180, 220] on div "Previous slide" at bounding box center [181, 219] width 20 height 20
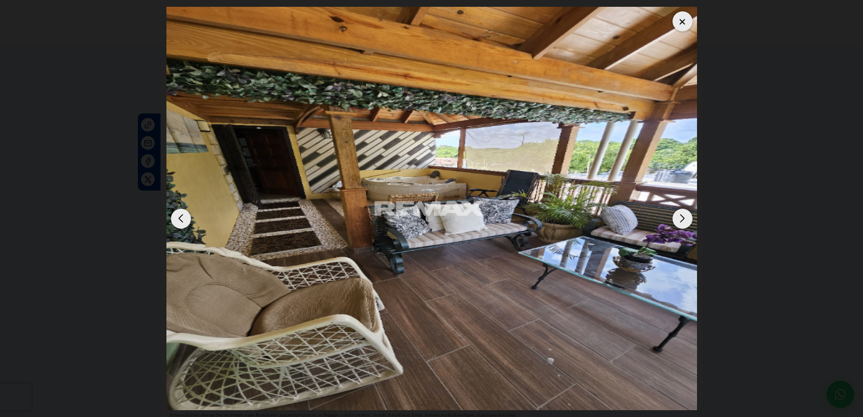
click at [658, 25] on img "2 / 15" at bounding box center [431, 208] width 531 height 403
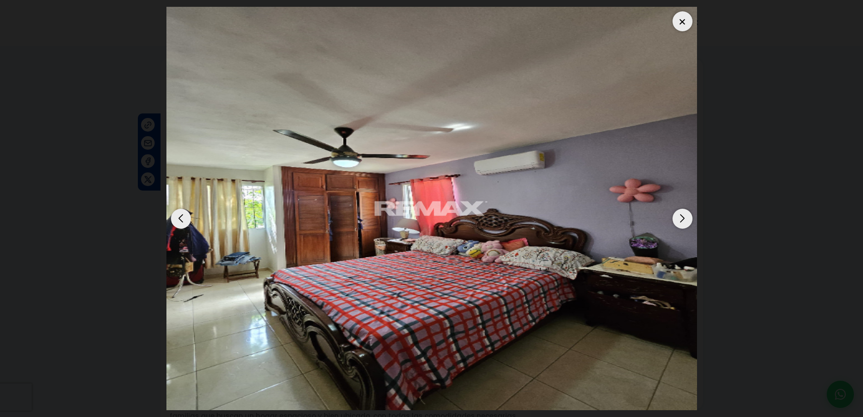
click at [675, 25] on div at bounding box center [682, 21] width 20 height 20
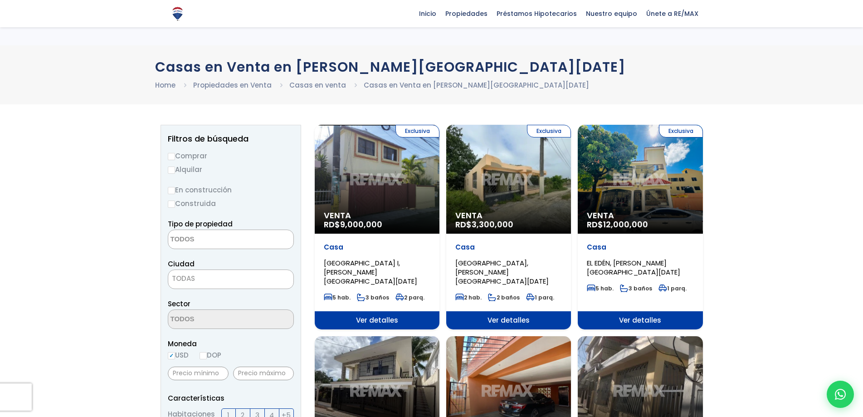
select select
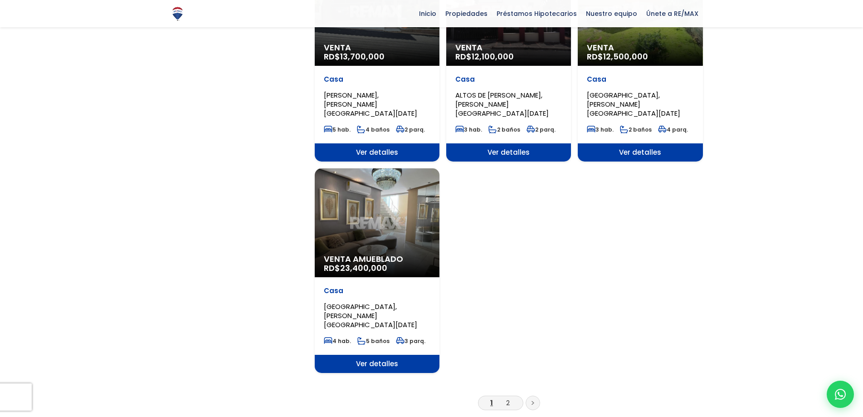
scroll to position [1043, 0]
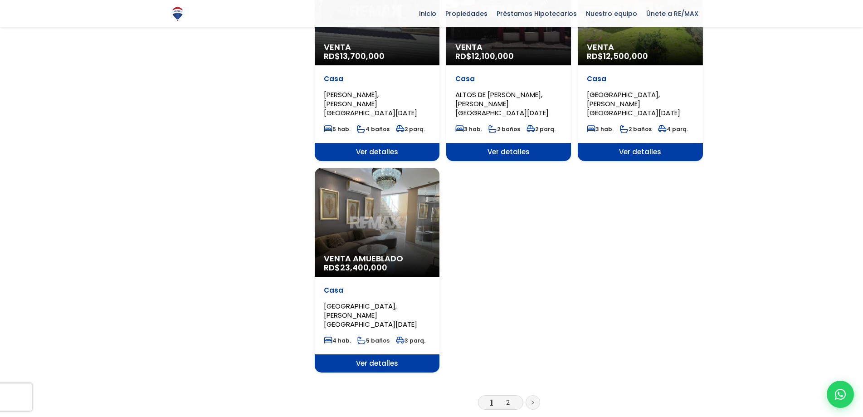
click at [361, 301] on span "CIUDAD MODELO, SANTO DOMINGO NORTE" at bounding box center [370, 315] width 93 height 28
click at [386, 254] on span "Venta Amueblado" at bounding box center [377, 258] width 107 height 9
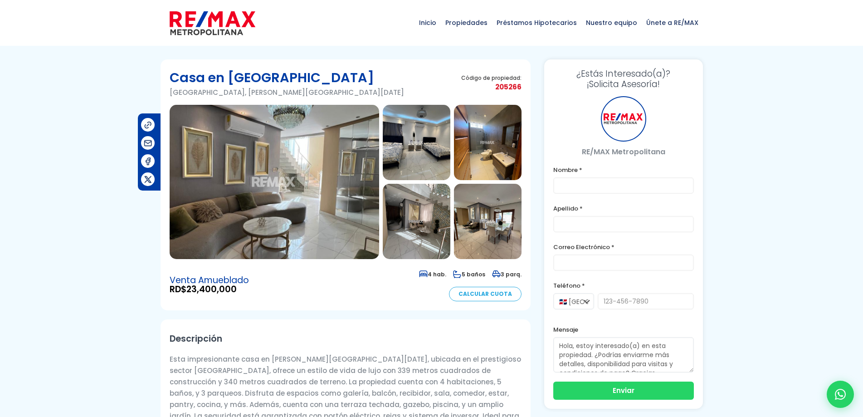
click at [324, 141] on img at bounding box center [274, 182] width 209 height 154
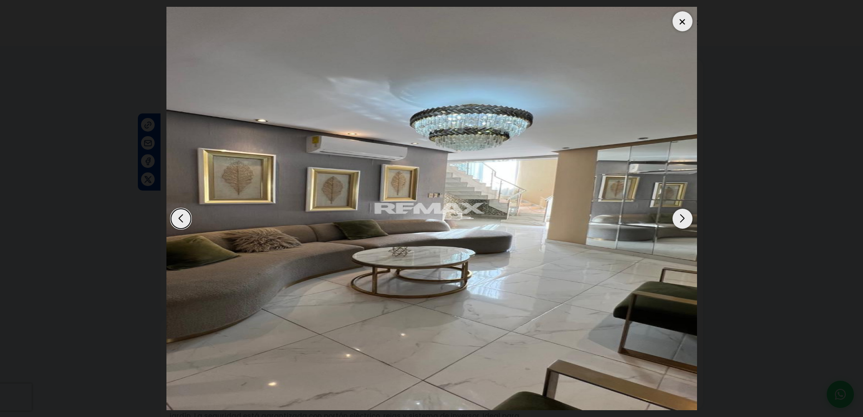
click at [684, 216] on div "Next slide" at bounding box center [682, 219] width 20 height 20
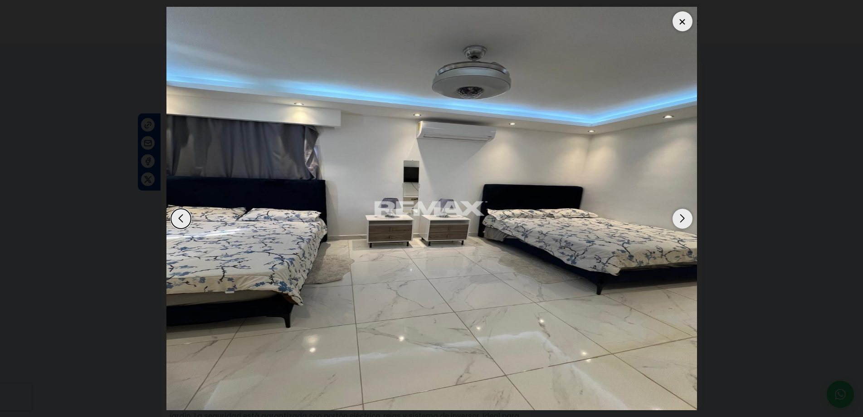
click at [684, 216] on div "Next slide" at bounding box center [682, 219] width 20 height 20
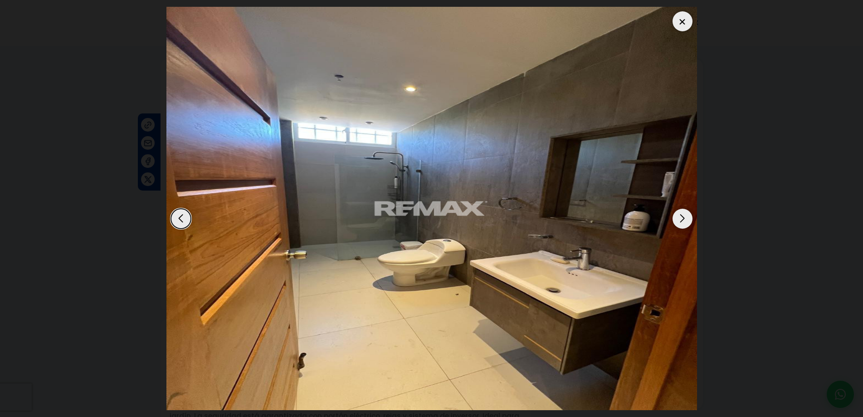
click at [684, 216] on div "Next slide" at bounding box center [682, 219] width 20 height 20
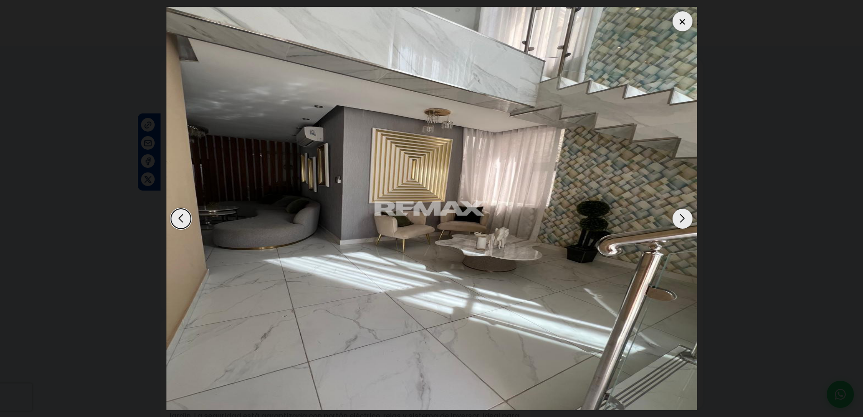
click at [684, 216] on div "Next slide" at bounding box center [682, 219] width 20 height 20
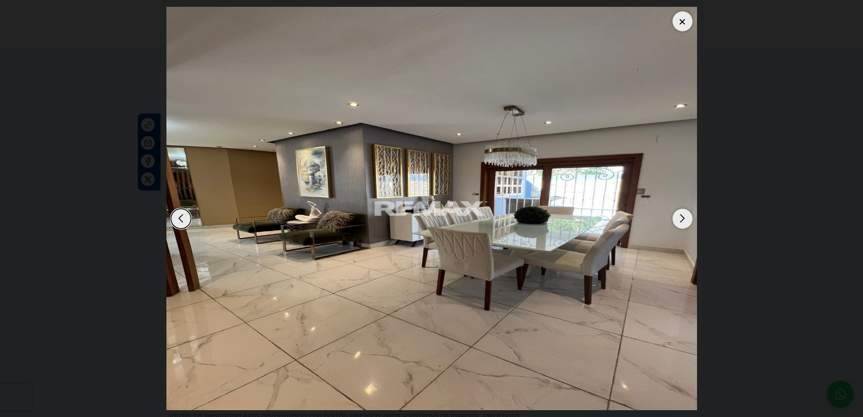
click at [684, 216] on div "Next slide" at bounding box center [682, 219] width 20 height 20
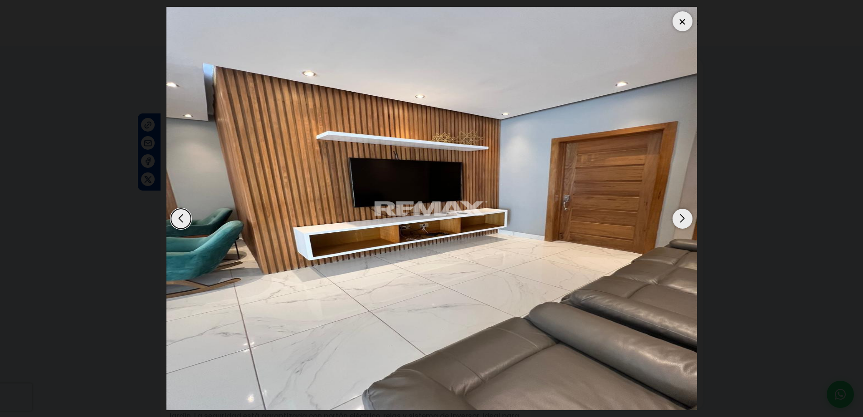
click at [684, 216] on div "Next slide" at bounding box center [682, 219] width 20 height 20
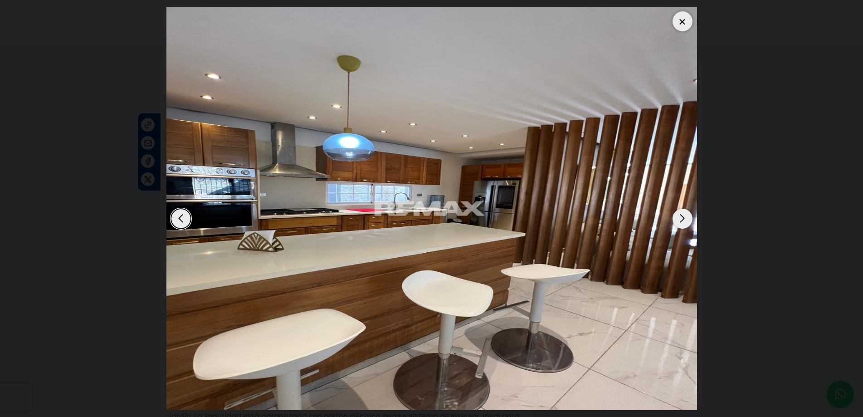
click at [684, 216] on div "Next slide" at bounding box center [682, 219] width 20 height 20
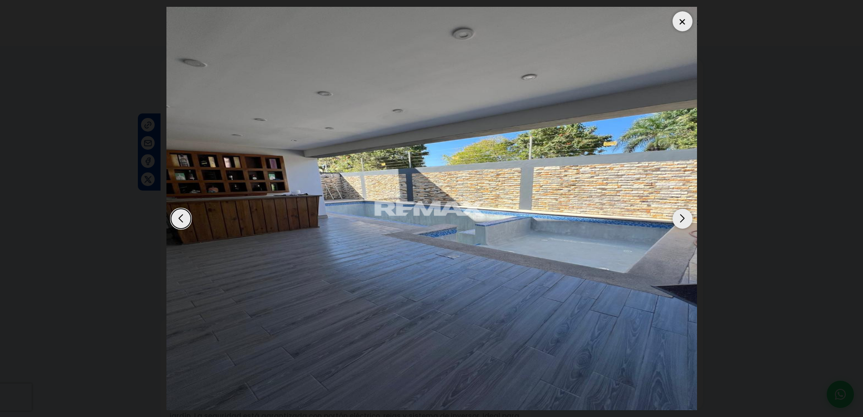
click at [684, 216] on div "Next slide" at bounding box center [682, 219] width 20 height 20
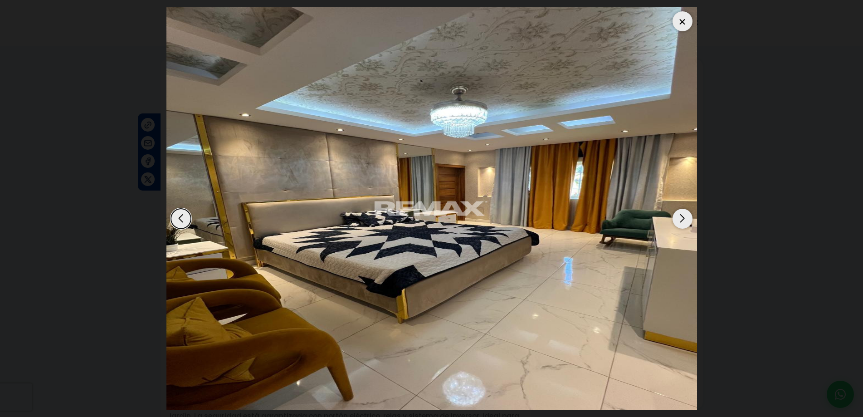
click at [684, 216] on div "Next slide" at bounding box center [682, 219] width 20 height 20
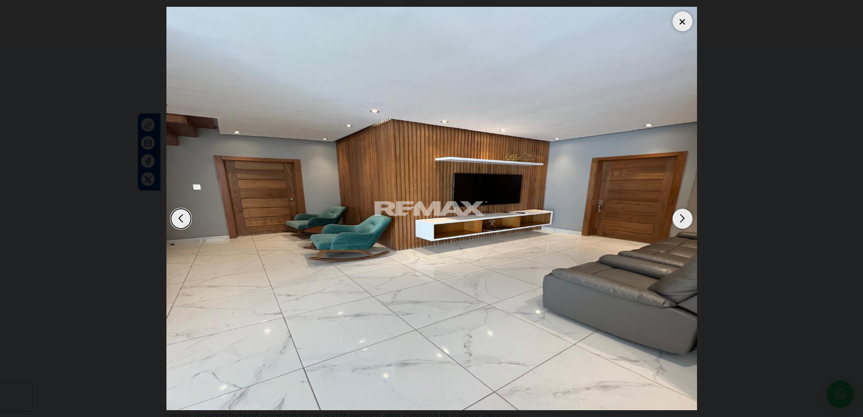
click at [684, 216] on div "Next slide" at bounding box center [682, 219] width 20 height 20
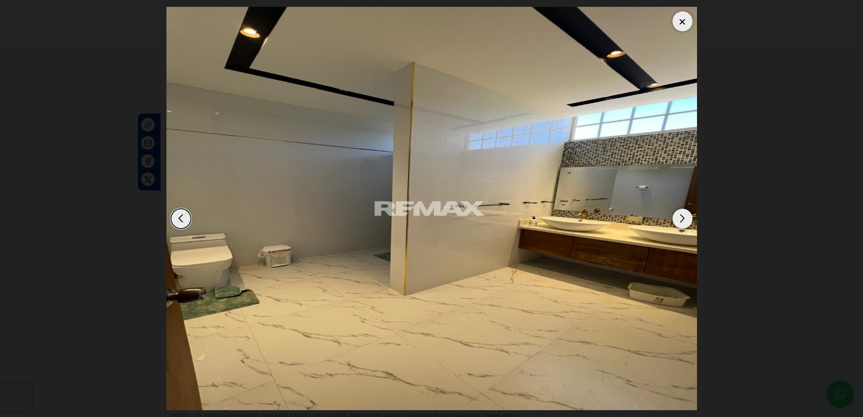
click at [684, 216] on div "Next slide" at bounding box center [682, 219] width 20 height 20
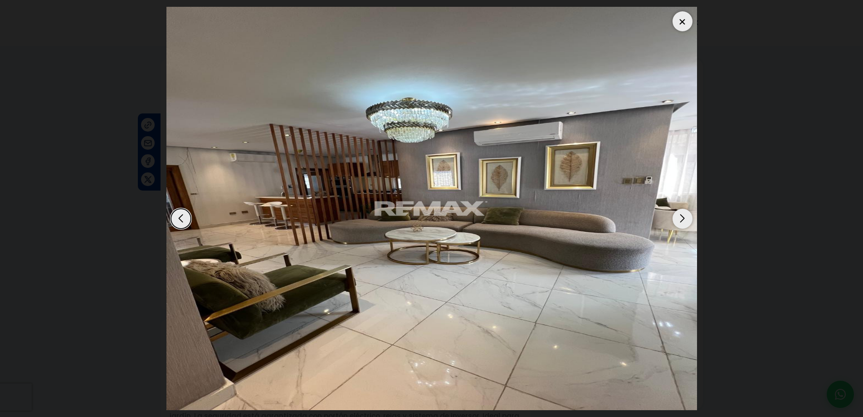
click at [684, 216] on div "Next slide" at bounding box center [682, 219] width 20 height 20
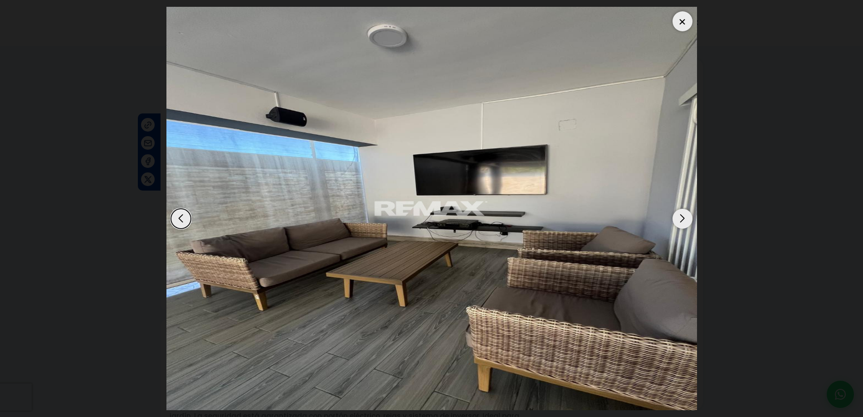
click at [684, 216] on div "Next slide" at bounding box center [682, 219] width 20 height 20
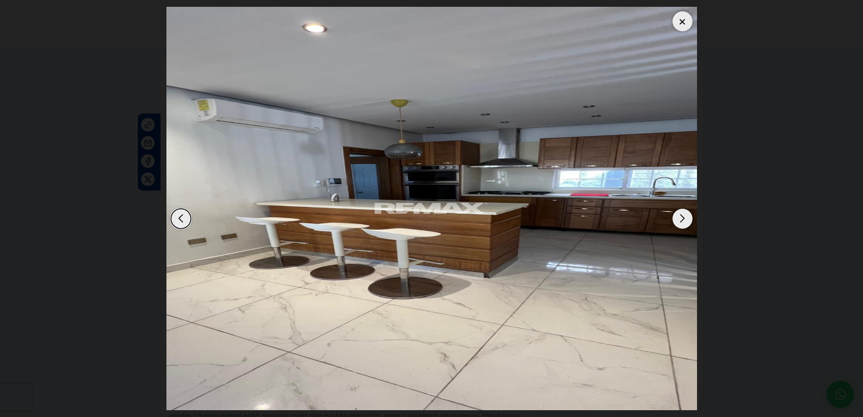
click at [684, 216] on div "Next slide" at bounding box center [682, 219] width 20 height 20
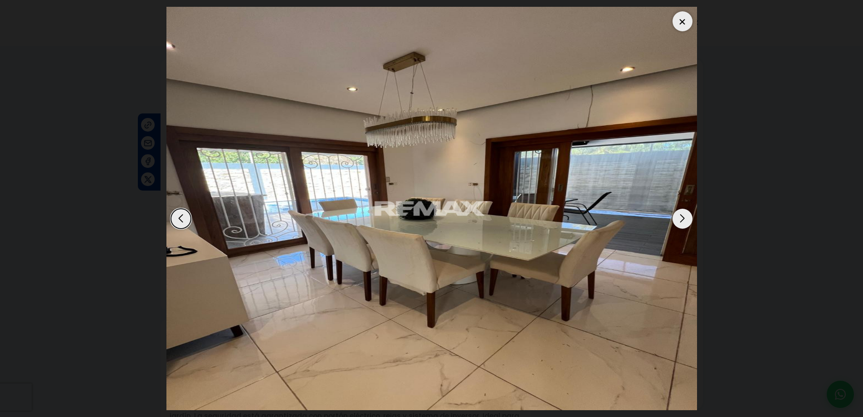
click at [684, 216] on div "Next slide" at bounding box center [682, 219] width 20 height 20
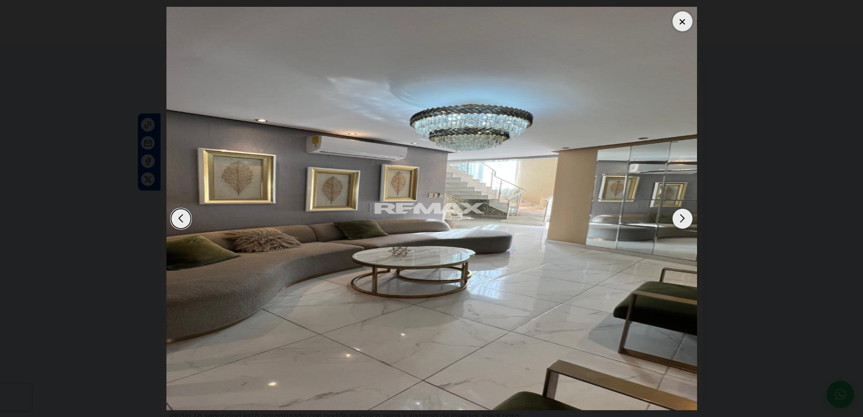
click at [684, 216] on div "Next slide" at bounding box center [682, 219] width 20 height 20
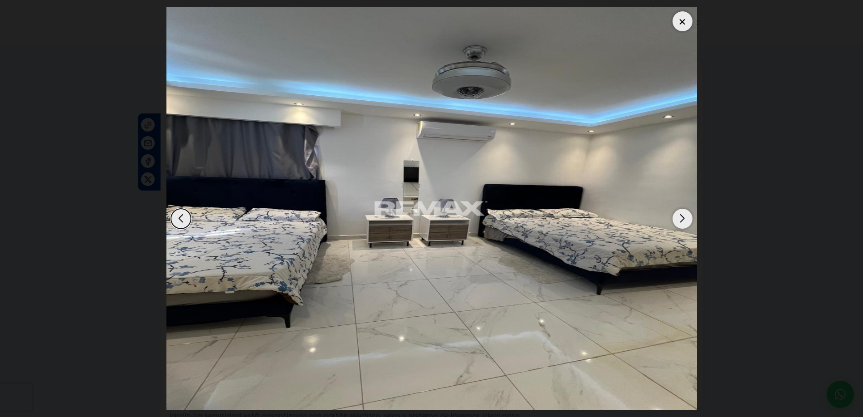
click at [684, 216] on div "Next slide" at bounding box center [682, 219] width 20 height 20
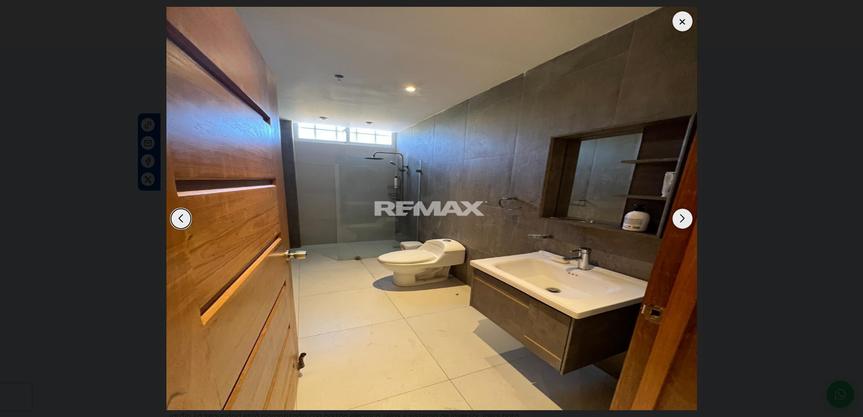
click at [684, 216] on div "Next slide" at bounding box center [682, 219] width 20 height 20
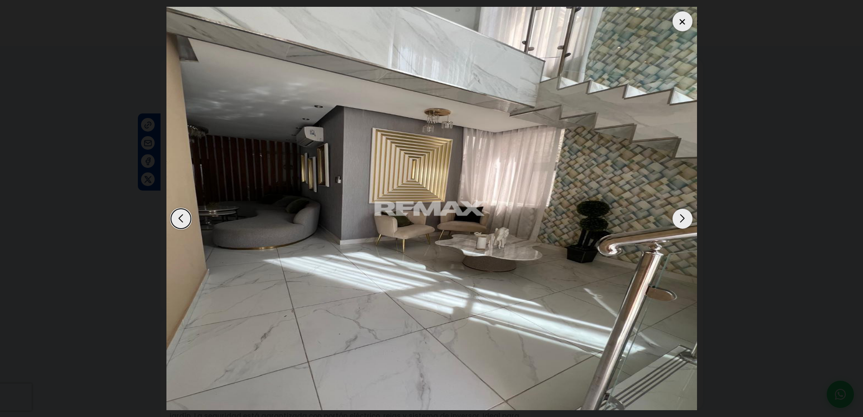
click at [684, 216] on div "Next slide" at bounding box center [682, 219] width 20 height 20
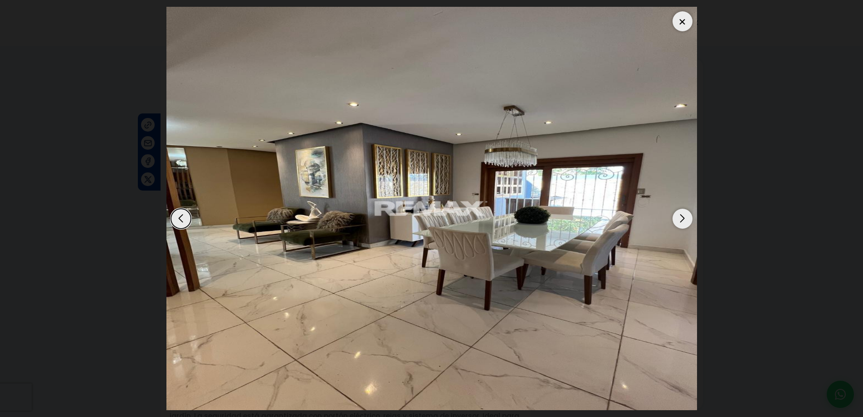
click at [684, 216] on div "Next slide" at bounding box center [682, 219] width 20 height 20
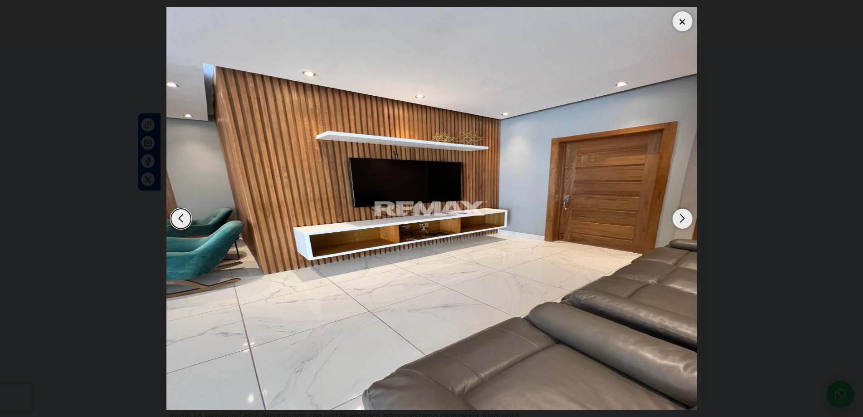
click at [684, 216] on div "Next slide" at bounding box center [682, 219] width 20 height 20
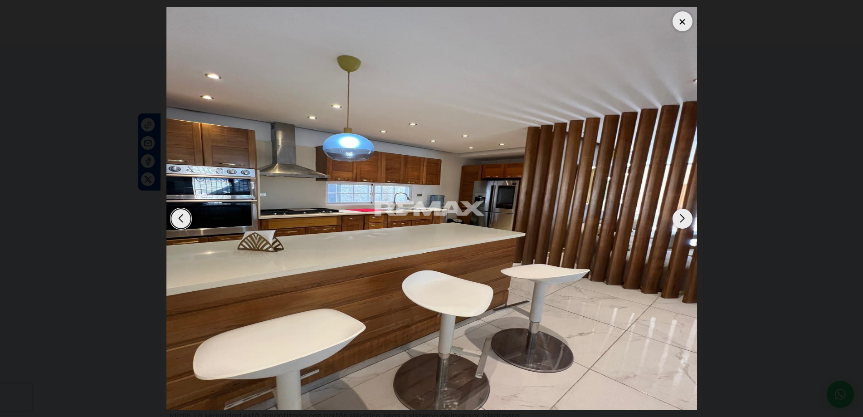
click at [684, 216] on div "Next slide" at bounding box center [682, 219] width 20 height 20
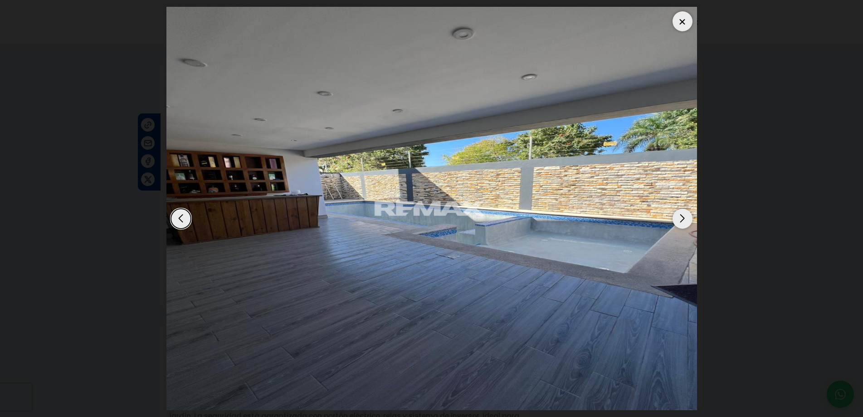
click at [684, 216] on div "Next slide" at bounding box center [682, 219] width 20 height 20
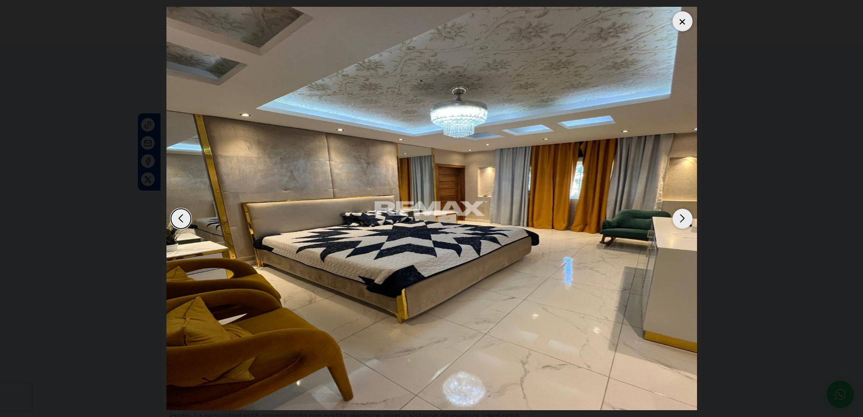
click at [684, 216] on div "Next slide" at bounding box center [682, 219] width 20 height 20
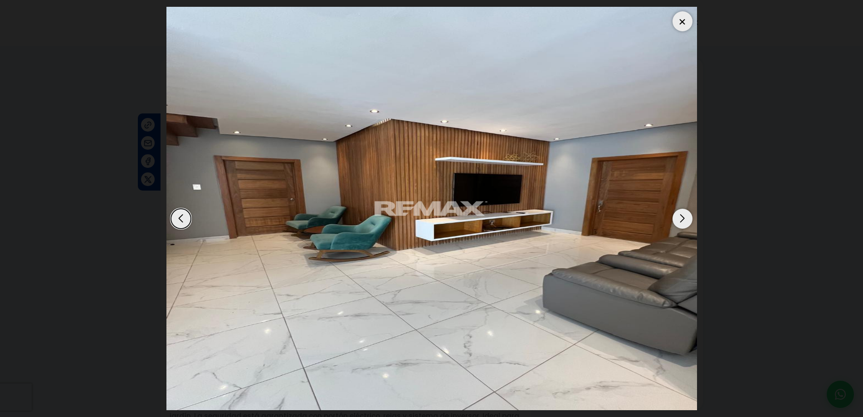
click at [678, 20] on div at bounding box center [682, 21] width 20 height 20
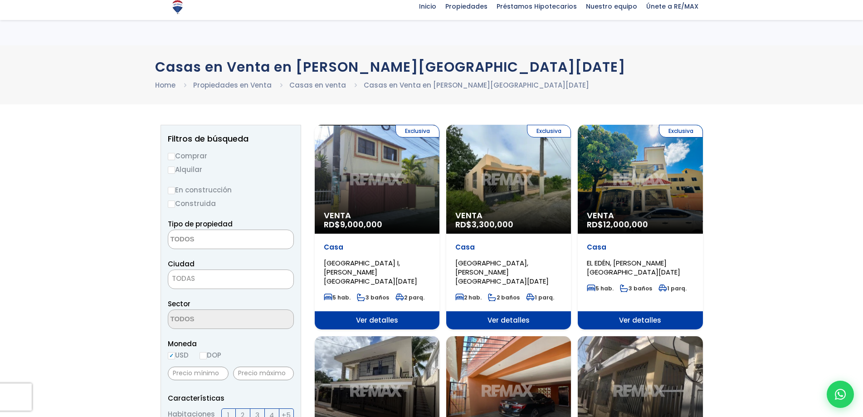
select select
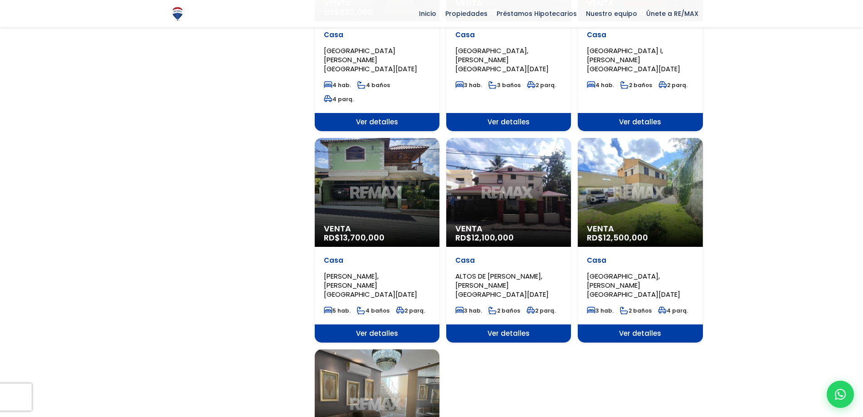
scroll to position [1134, 0]
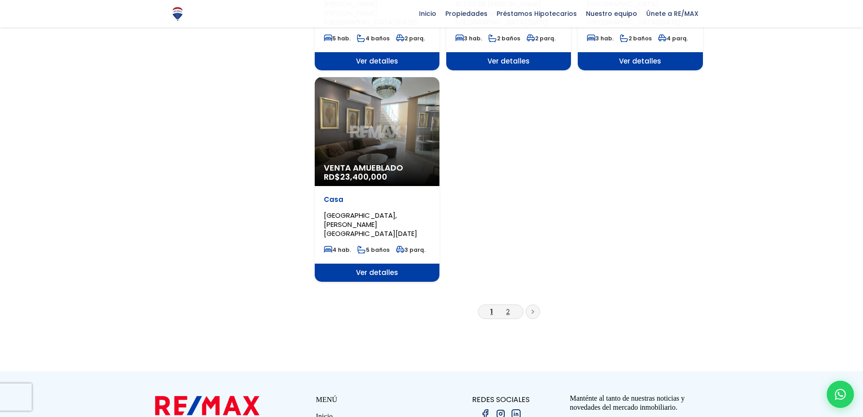
click at [507, 307] on link "2" at bounding box center [508, 312] width 4 height 10
click at [508, 307] on link "2" at bounding box center [508, 312] width 4 height 10
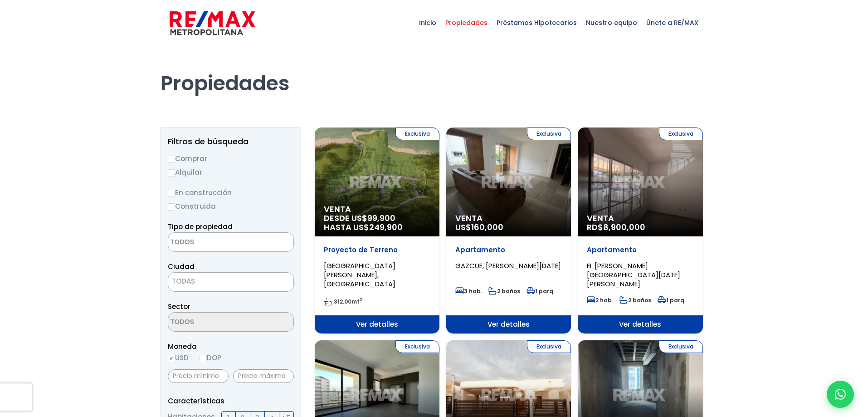
select select
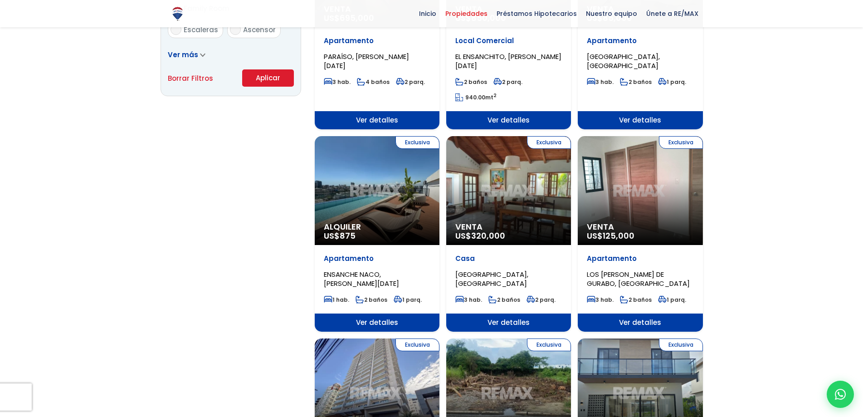
scroll to position [544, 0]
